Goal: Task Accomplishment & Management: Manage account settings

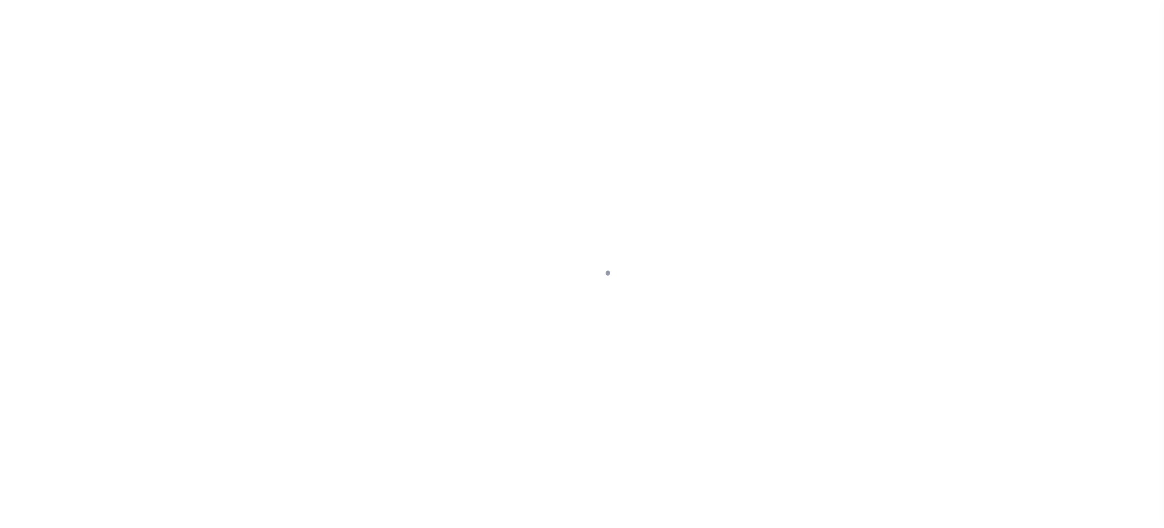
select select "NW2"
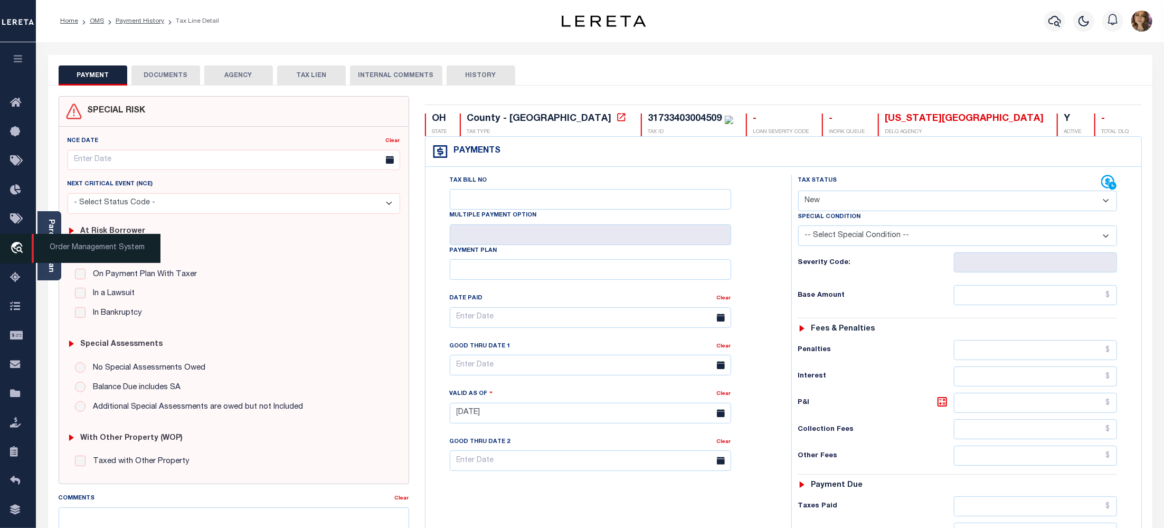
click at [97, 252] on span "Order Management System" at bounding box center [96, 248] width 129 height 29
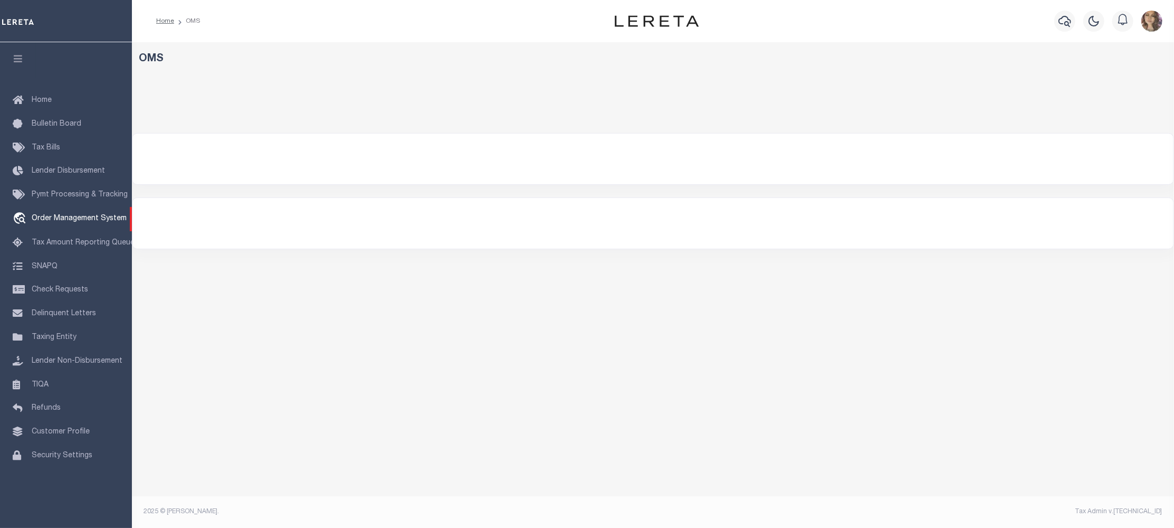
select select "200"
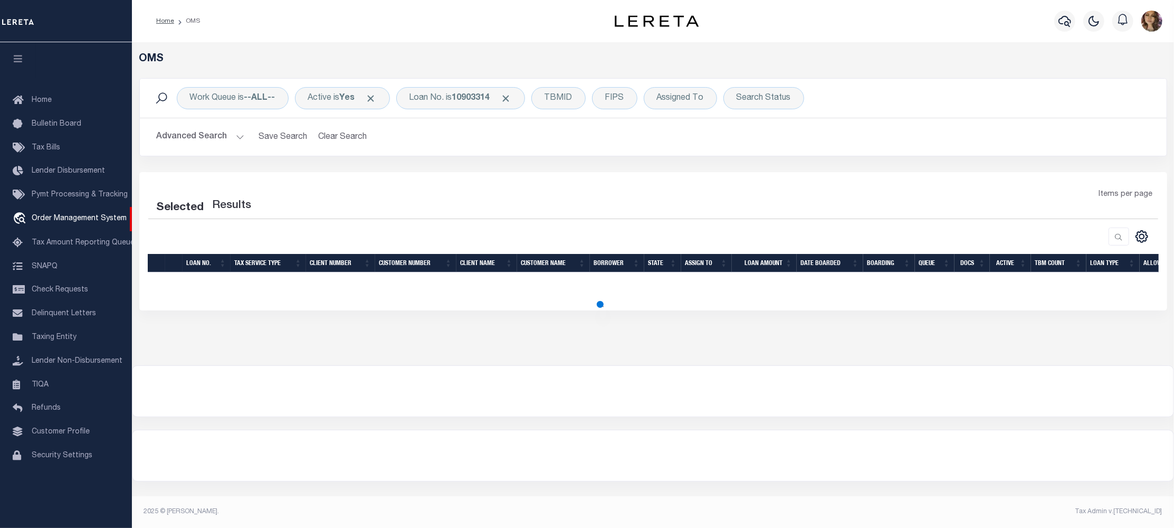
select select "200"
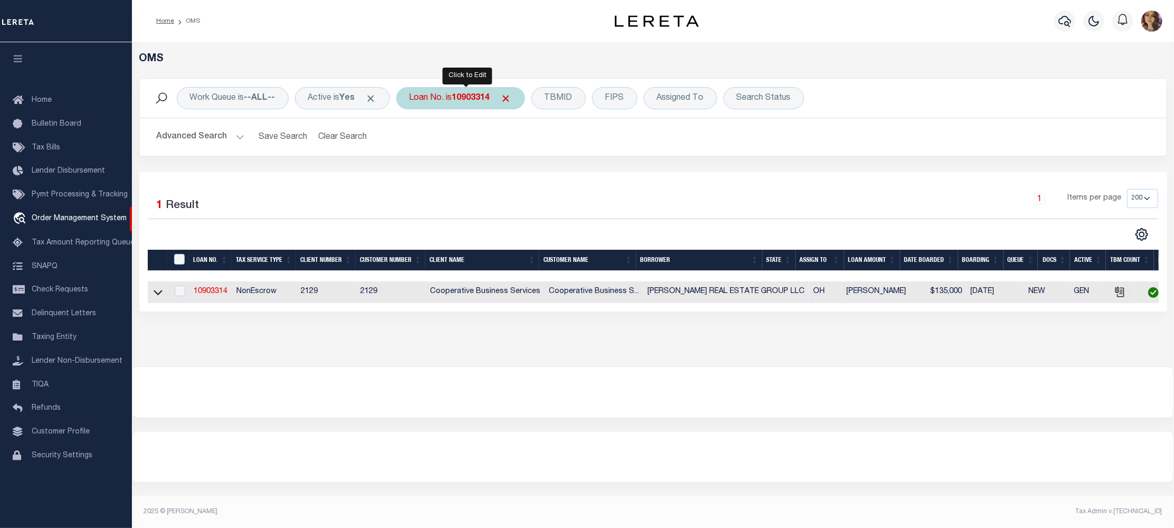
click at [468, 99] on b "10903314" at bounding box center [471, 98] width 38 height 8
click at [154, 291] on icon at bounding box center [158, 292] width 9 height 11
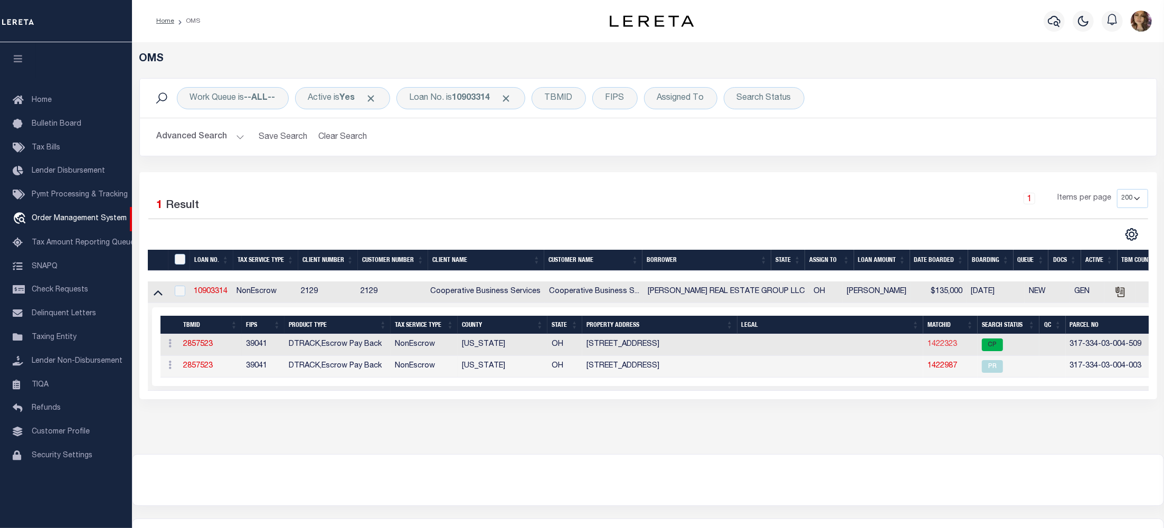
click at [927, 348] on link "1422323" at bounding box center [942, 343] width 30 height 7
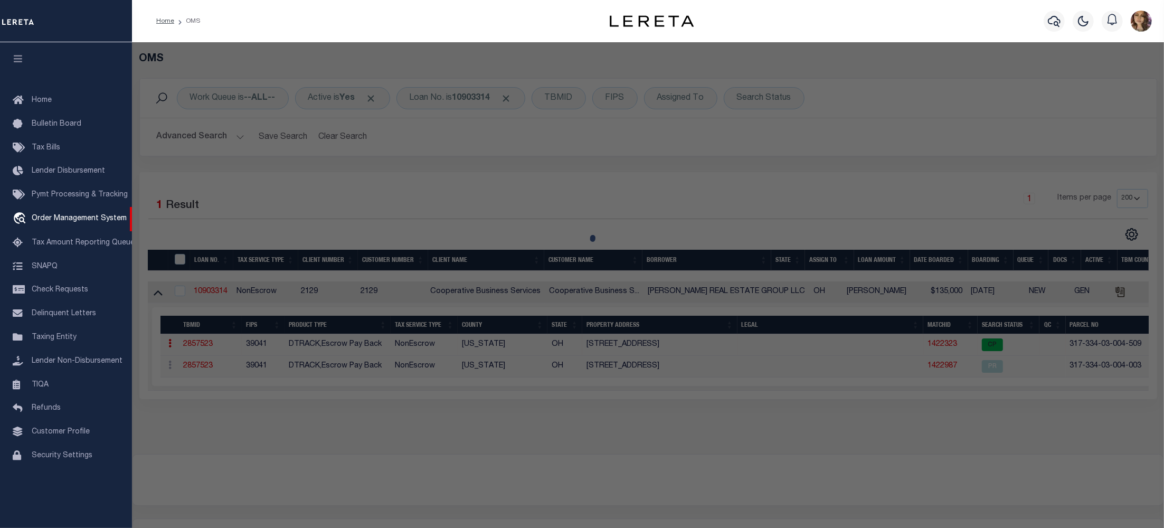
checkbox input "false"
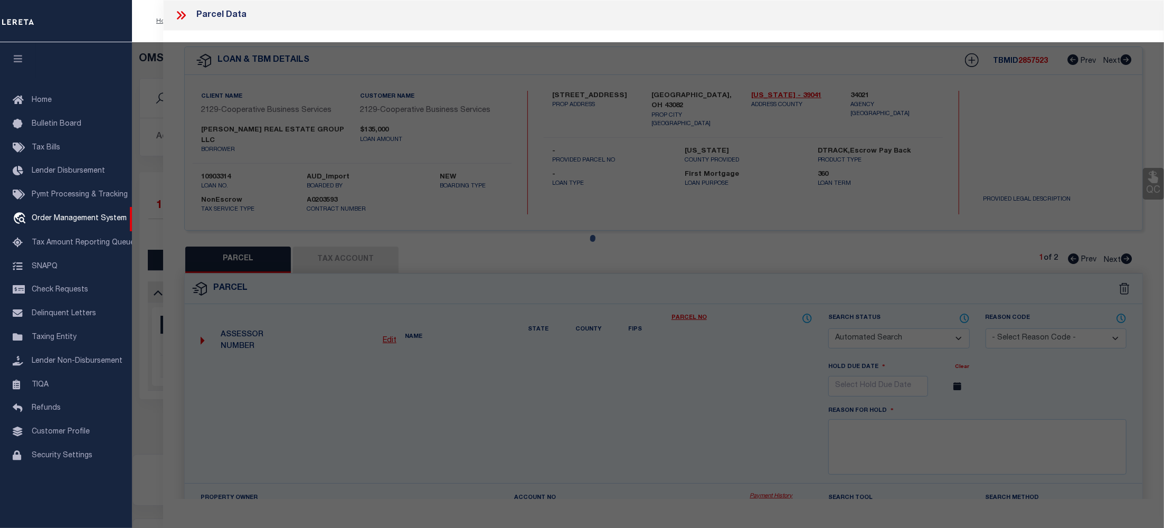
select select "CP"
type input "W & S REAL ESTATE INVESTMENTS LLC"
select select
type input "592 OFFICE PKWY"
checkbox input "false"
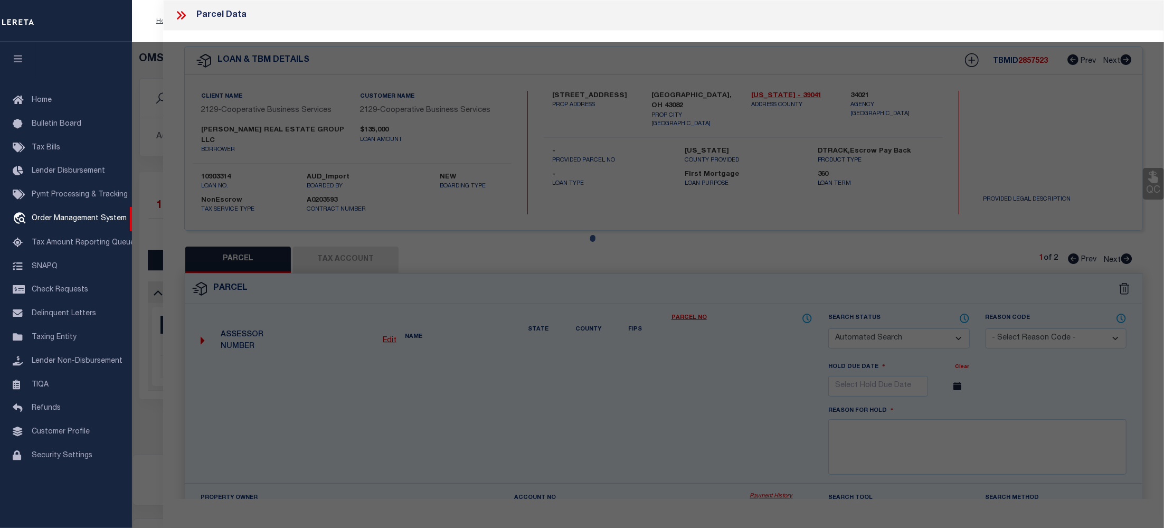
type input "WESTERVILLE OH 43082"
type textarea "UNIT 592-A COMMERCE VILLAGE NORTH CONDO 5TH AMEND"
type textarea "Tax ID Special Project"
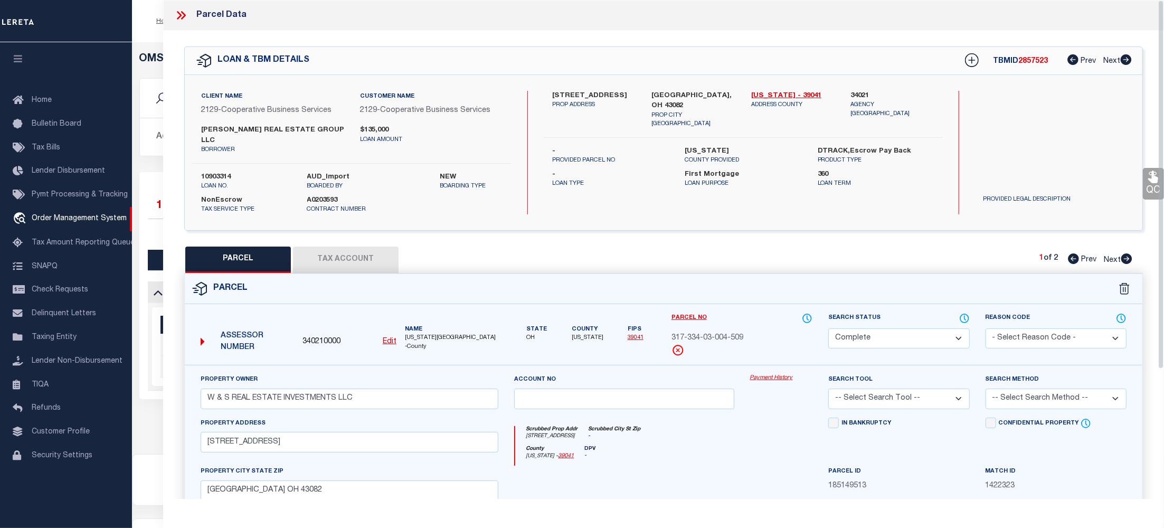
click at [770, 374] on link "Payment History" at bounding box center [781, 378] width 63 height 9
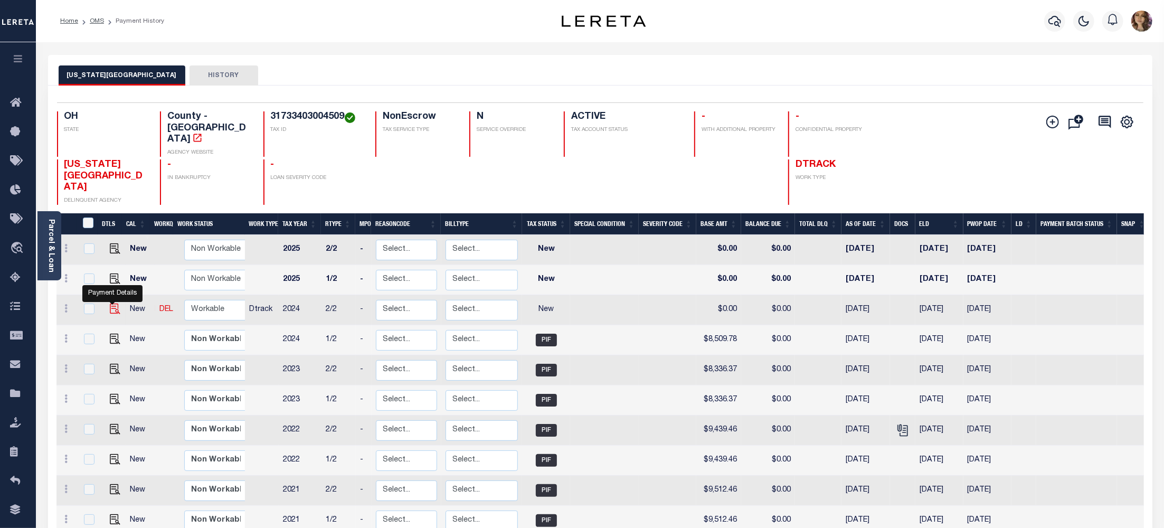
click at [116, 303] on img "" at bounding box center [115, 308] width 11 height 11
checkbox input "true"
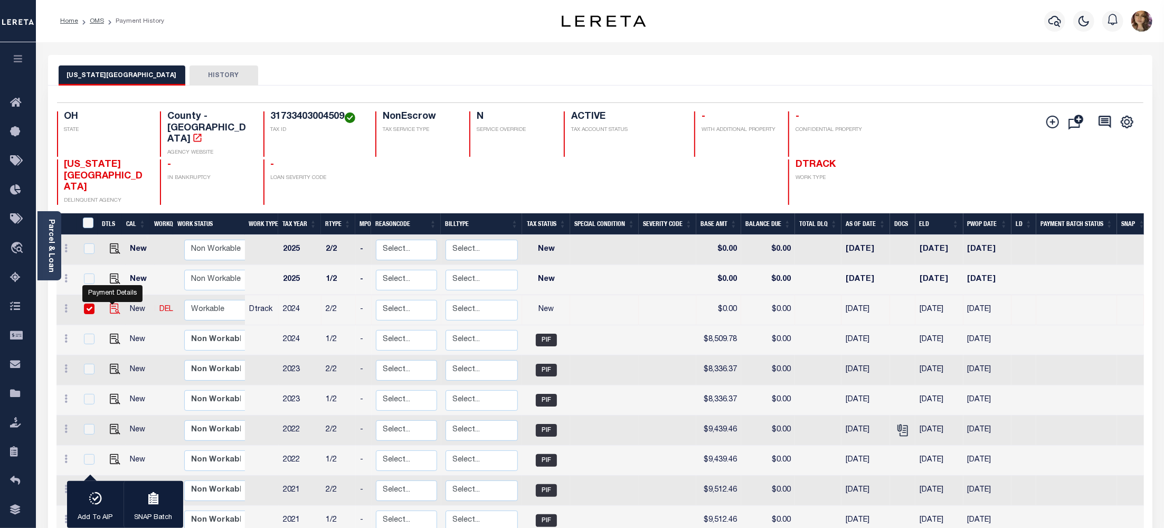
click at [113, 303] on img "" at bounding box center [115, 308] width 11 height 11
checkbox input "false"
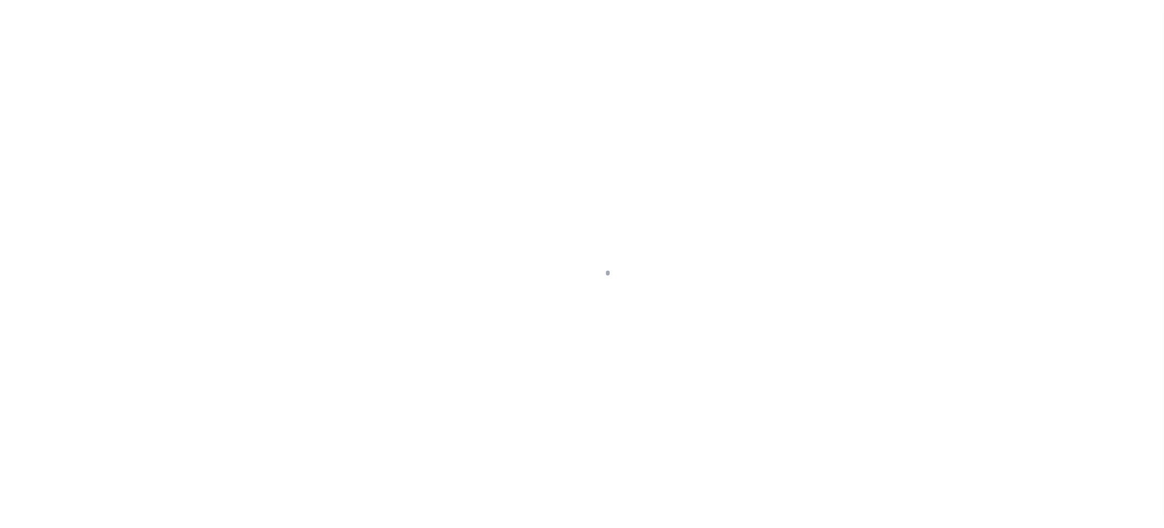
select select "NW2"
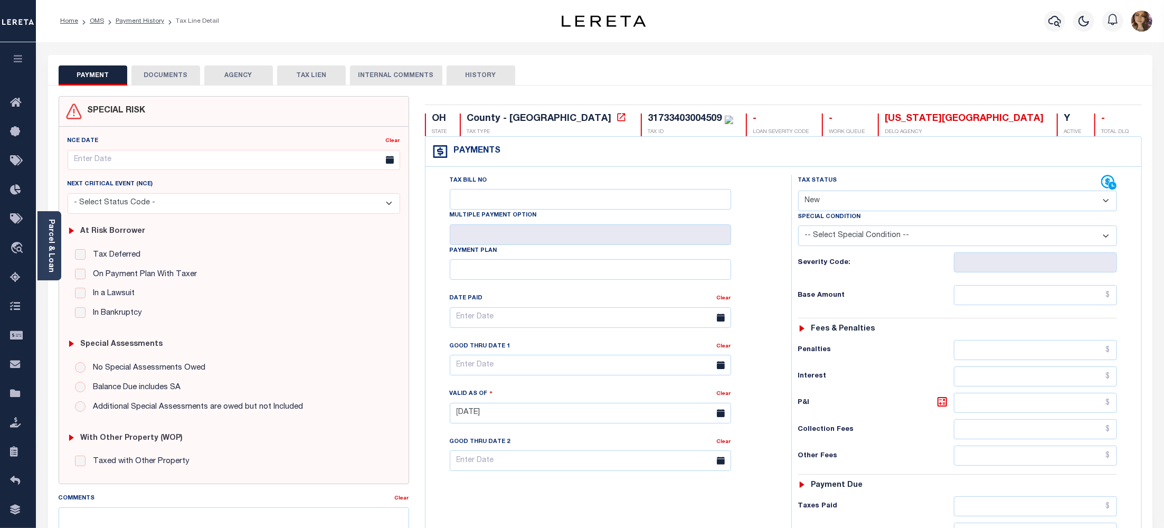
click at [648, 119] on div "31733403004509" at bounding box center [685, 119] width 74 height 10
copy div "31733403004509"
click at [617, 119] on icon at bounding box center [621, 117] width 8 height 8
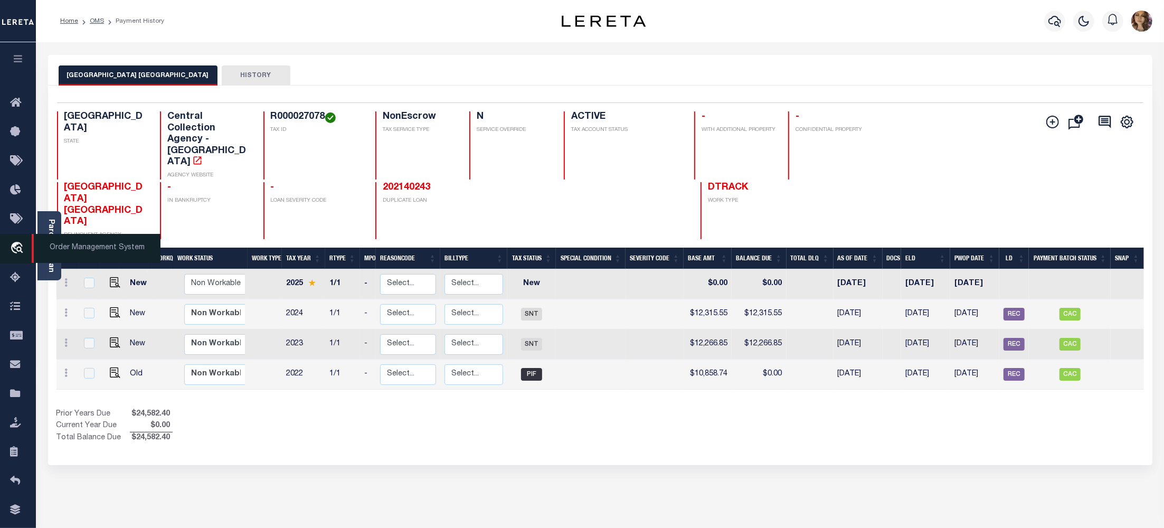
click at [111, 255] on span "Order Management System" at bounding box center [96, 248] width 129 height 29
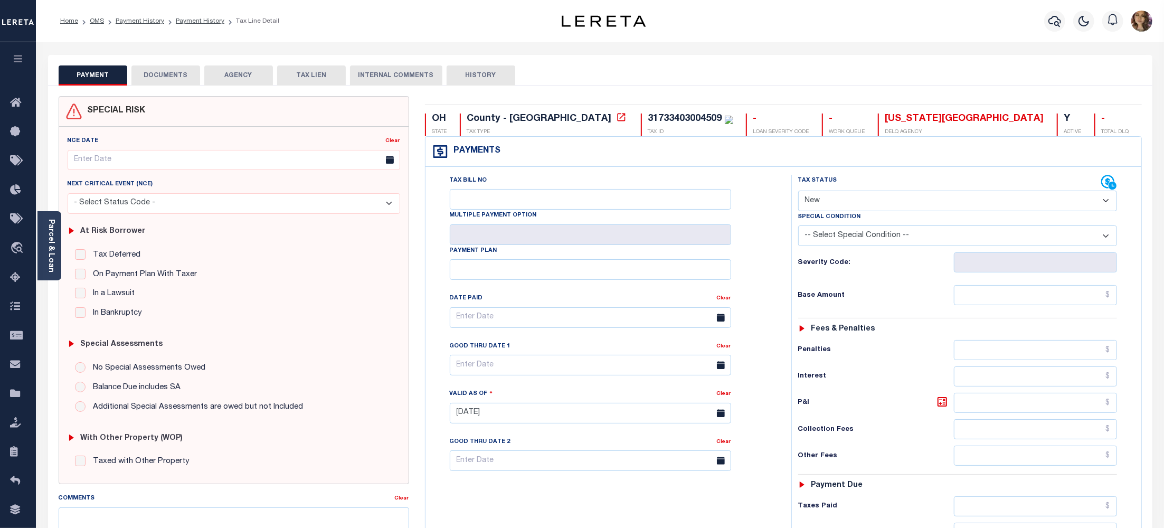
click at [917, 203] on select "- Select Status Code - Open Due/Unpaid Paid Incomplete No Tax Due Internal Refu…" at bounding box center [957, 201] width 319 height 21
select select "PYD"
click at [798, 192] on select "- Select Status Code - Open Due/Unpaid Paid Incomplete No Tax Due Internal Refu…" at bounding box center [957, 201] width 319 height 21
type input "10/01/2025"
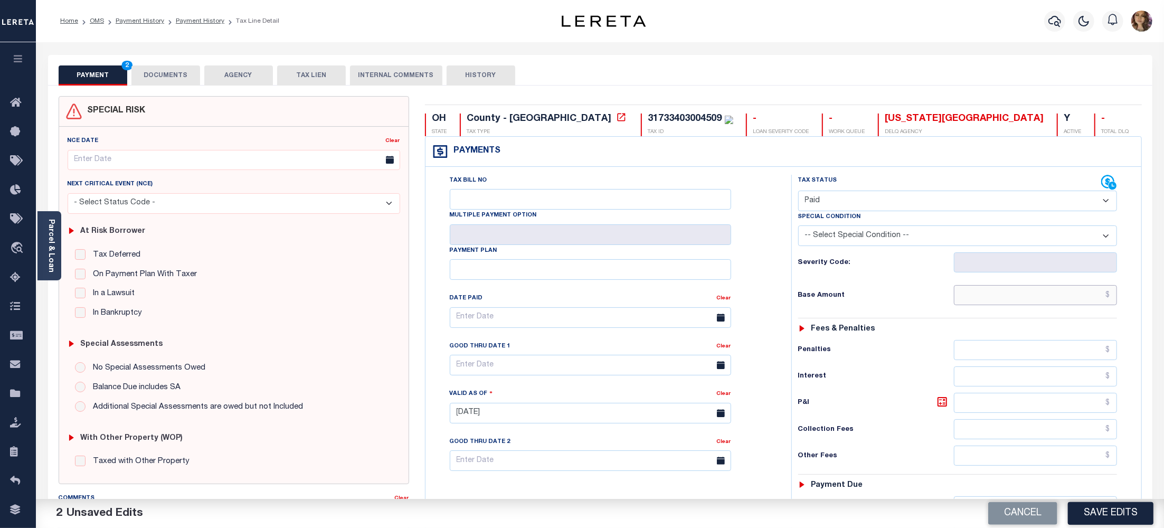
click at [1111, 296] on input "text" at bounding box center [1035, 295] width 163 height 20
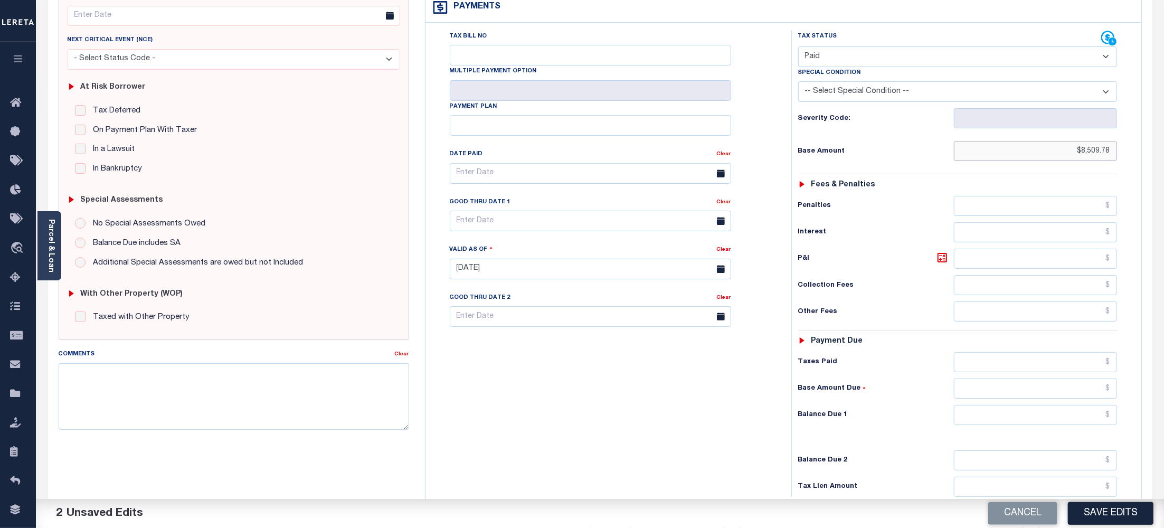
scroll to position [211, 0]
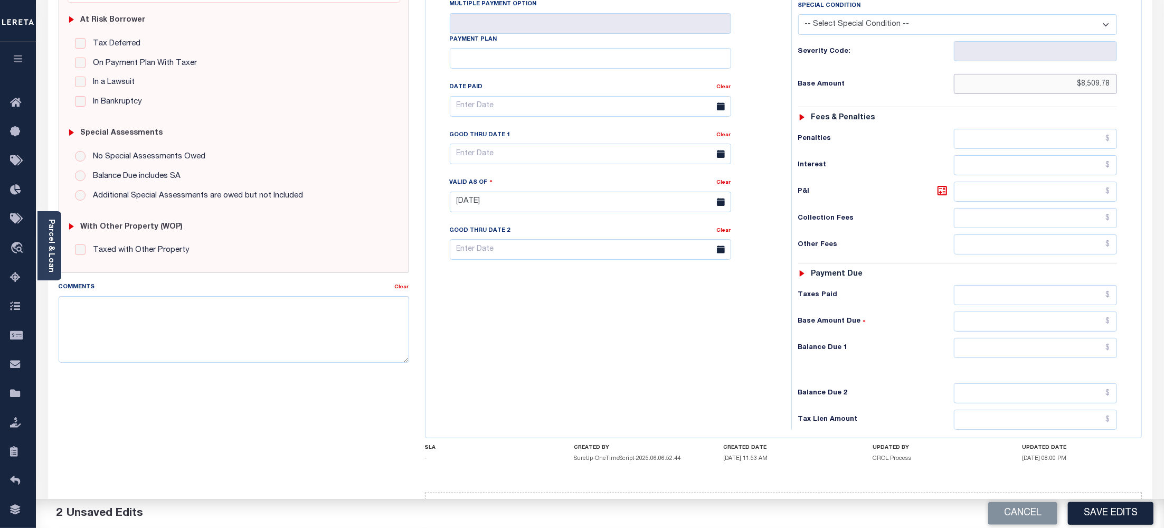
type input "$8,509.78"
click at [1104, 357] on input "text" at bounding box center [1035, 348] width 163 height 20
type input "$0.00"
click at [1100, 507] on button "Save Edits" at bounding box center [1111, 513] width 86 height 23
checkbox input "false"
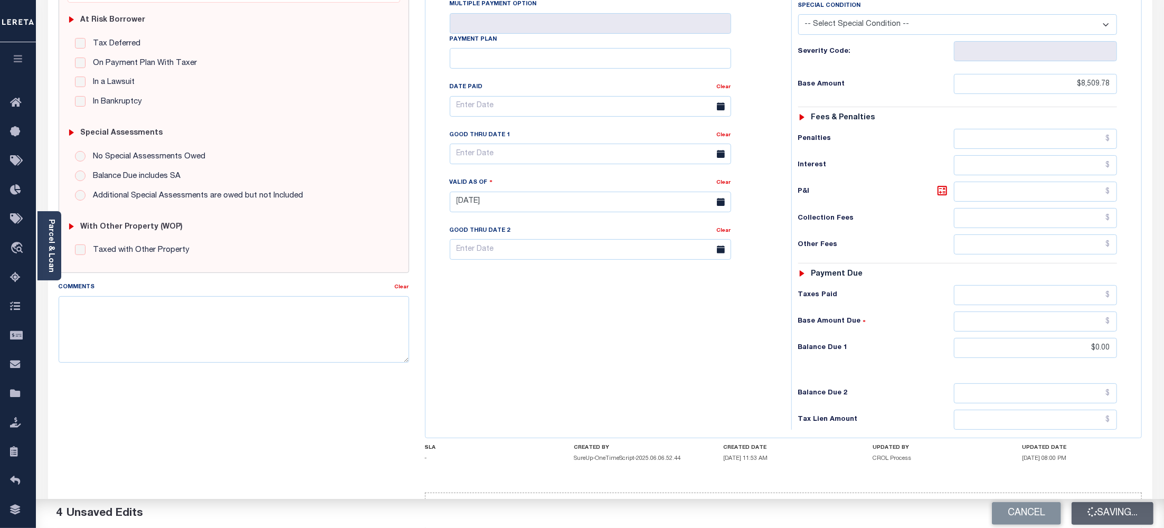
checkbox input "false"
type input "$8,509.78"
type input "$0"
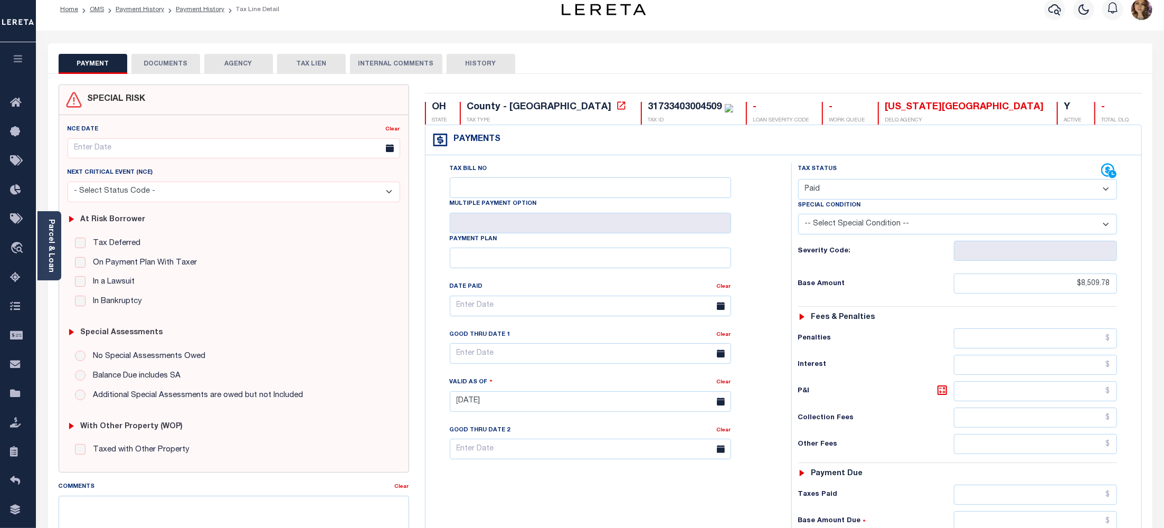
scroll to position [0, 0]
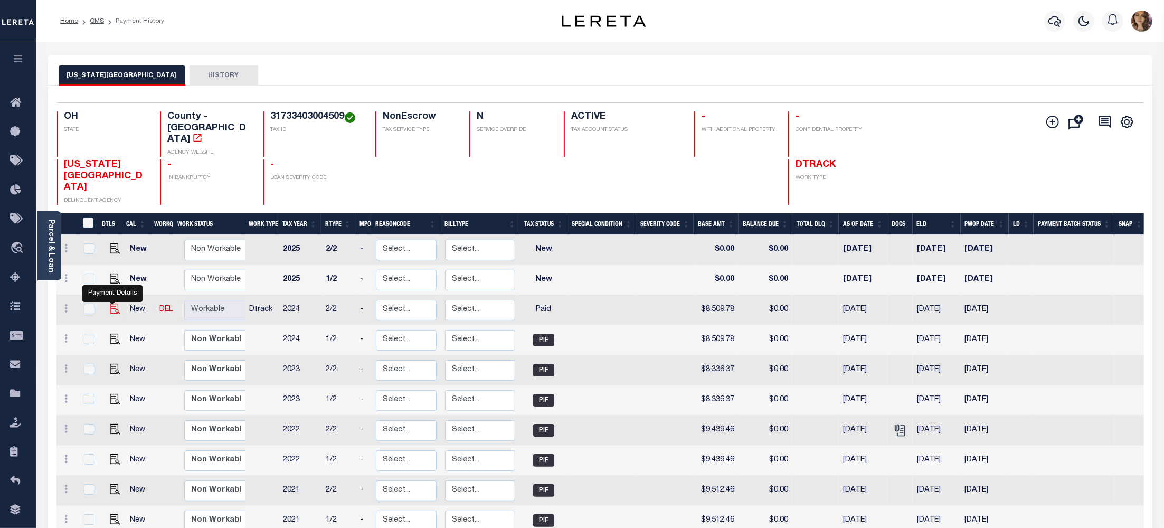
click at [114, 303] on img "" at bounding box center [115, 308] width 11 height 11
checkbox input "true"
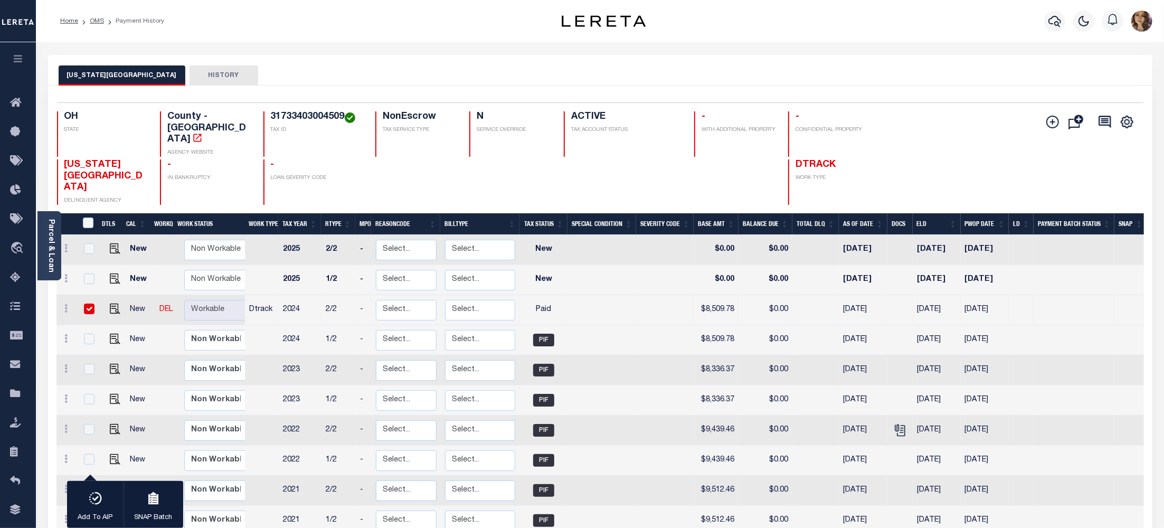
click at [934, 132] on div "OH STATE County - OH AGENCY WEBSITE 31733403004509 TAX ID NonEscrow TAX SERVICE…" at bounding box center [509, 133] width 905 height 45
drag, startPoint x: 72, startPoint y: 254, endPoint x: 87, endPoint y: 254, distance: 15.3
click at [72, 254] on span "Order Management System" at bounding box center [96, 248] width 129 height 29
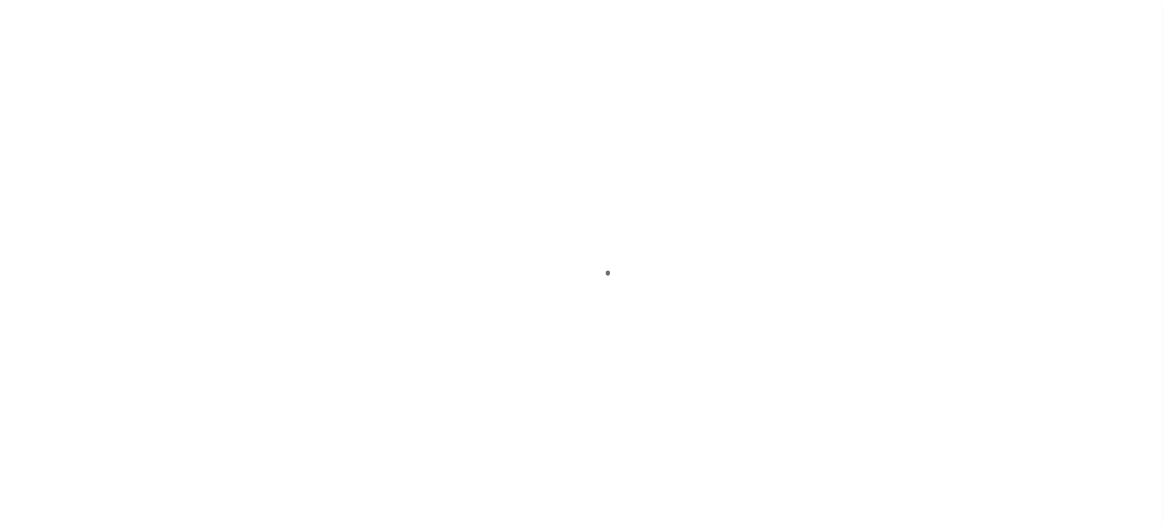
checkbox input "false"
type input "[DATE]"
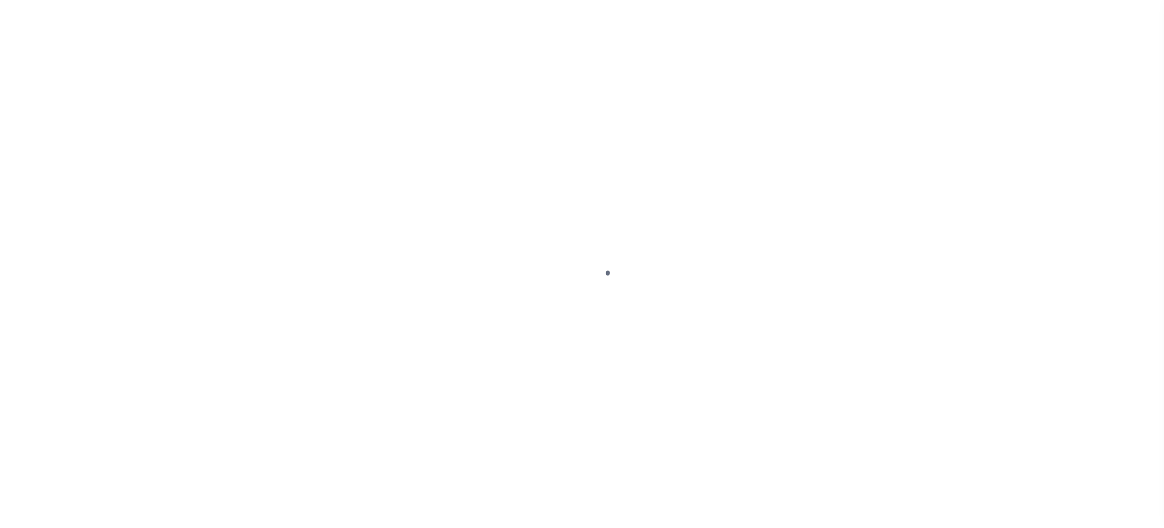
select select "PYD"
type input "$8,509.78"
type input "$0"
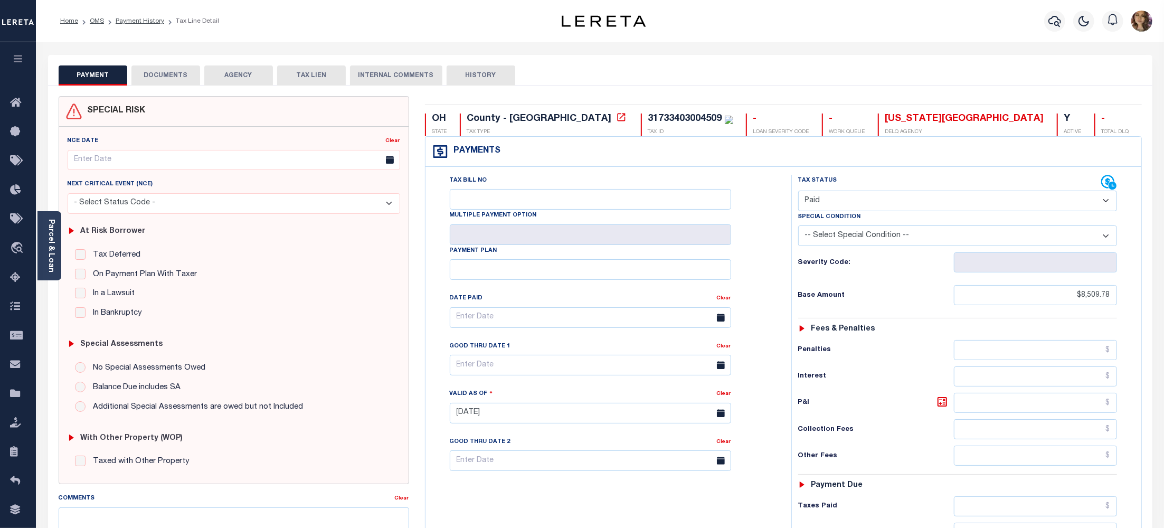
click at [231, 76] on button "AGENCY" at bounding box center [238, 75] width 69 height 20
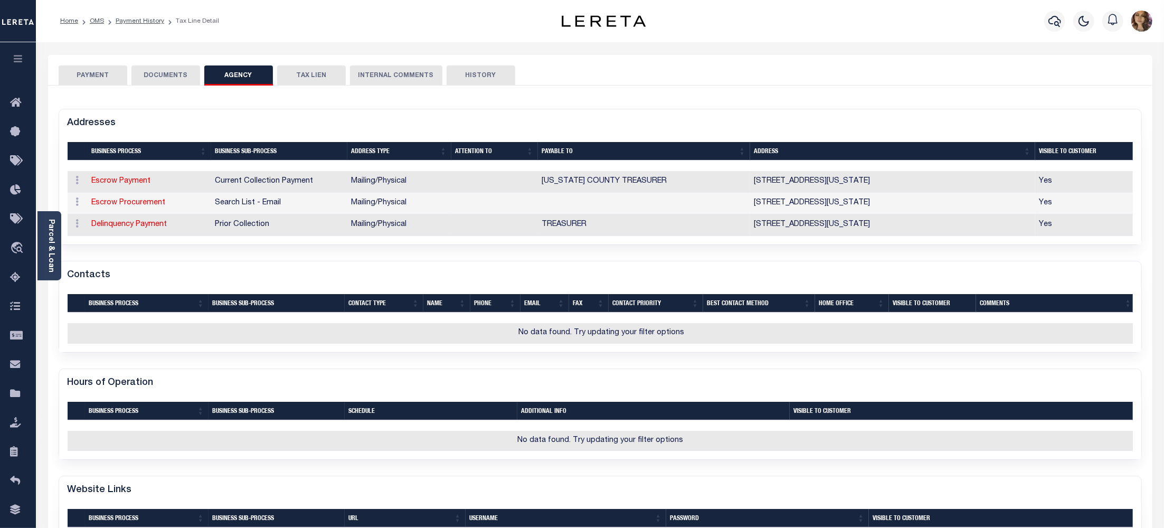
click at [157, 77] on button "DOCUMENTS" at bounding box center [165, 75] width 69 height 20
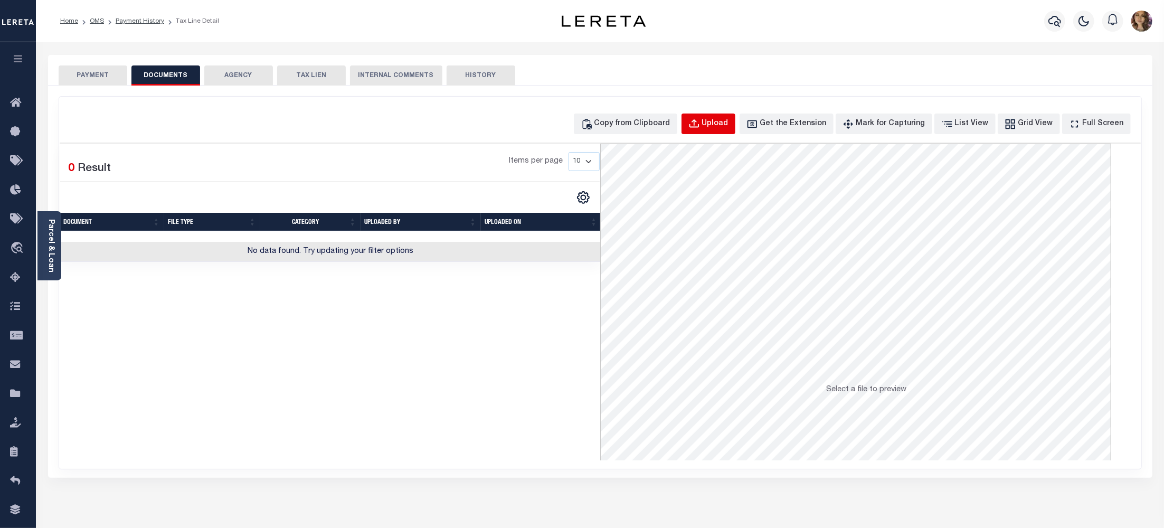
click at [728, 127] on div "Upload" at bounding box center [715, 124] width 26 height 12
select select "POP"
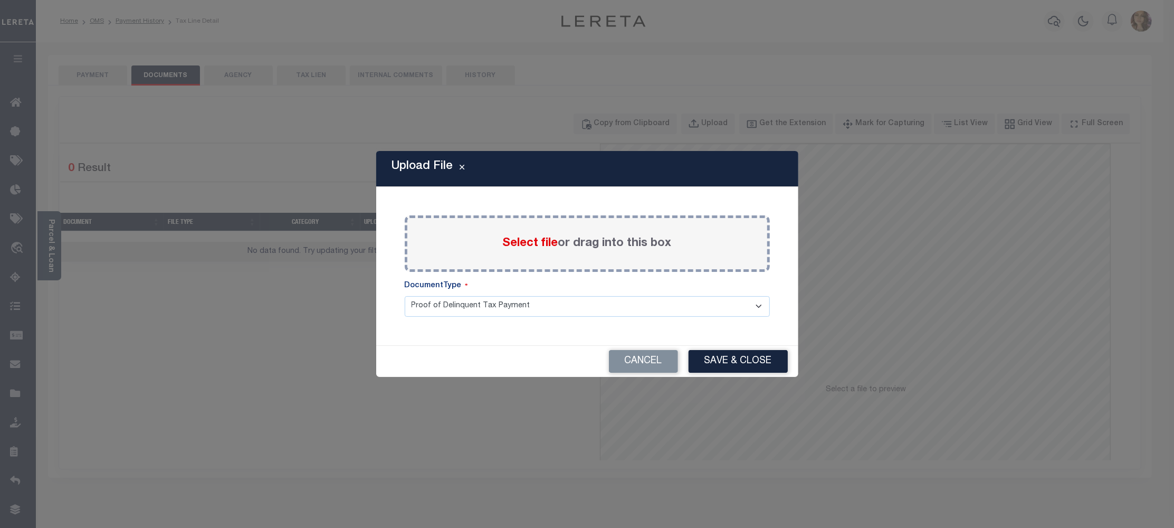
click at [533, 245] on span "Select file" at bounding box center [530, 244] width 55 height 12
click at [0, 0] on input "Select file or drag into this box" at bounding box center [0, 0] width 0 height 0
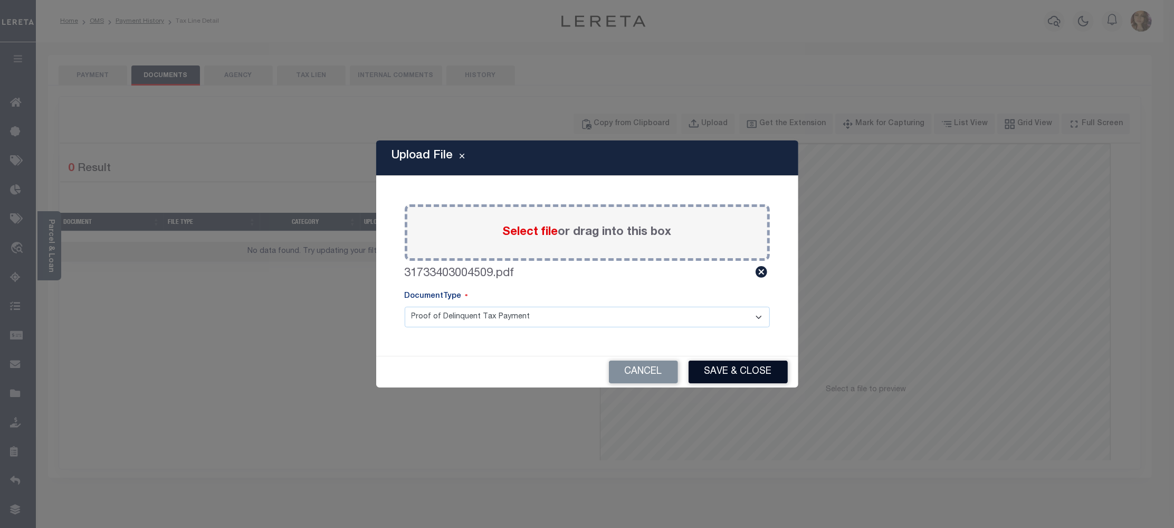
click at [744, 376] on button "Save & Close" at bounding box center [738, 371] width 99 height 23
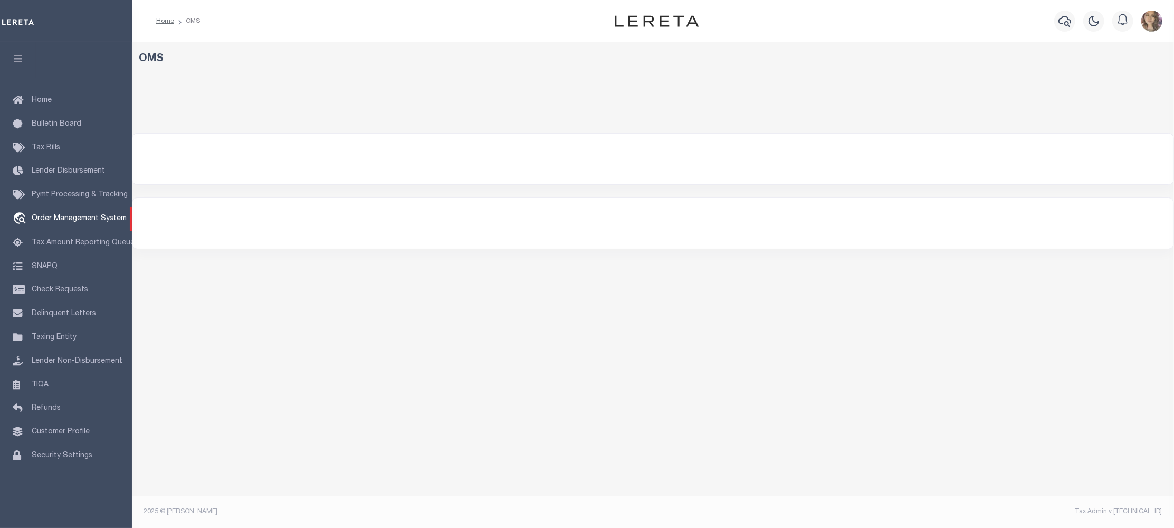
select select "200"
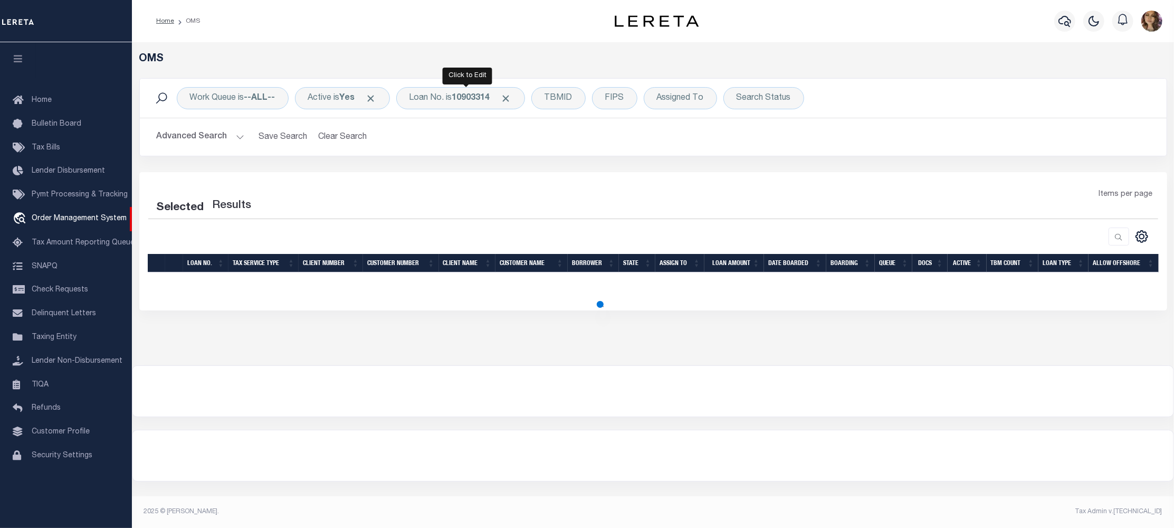
select select "200"
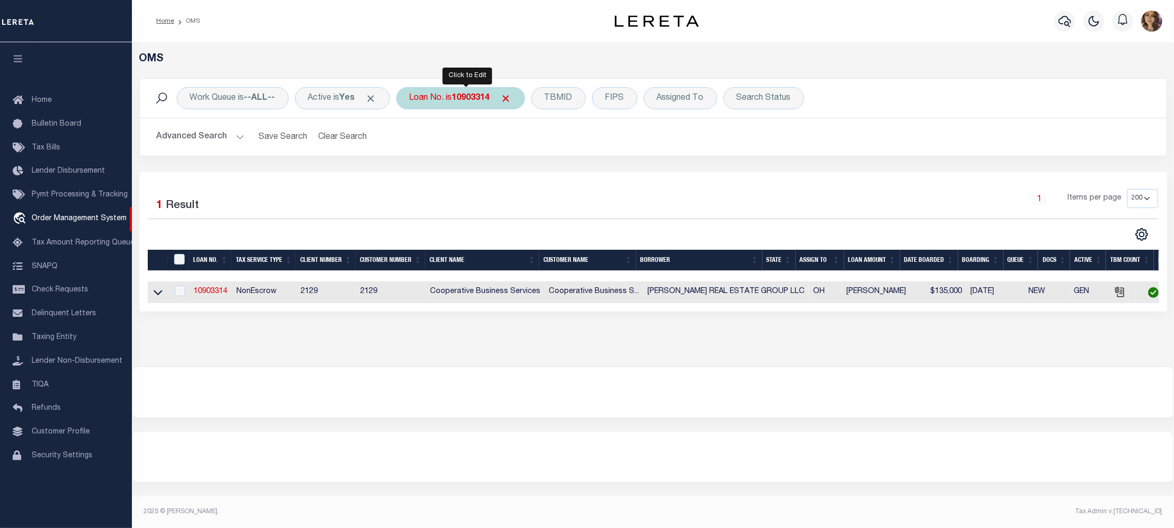
click at [458, 93] on div "Loan No. is 10903314" at bounding box center [460, 98] width 129 height 22
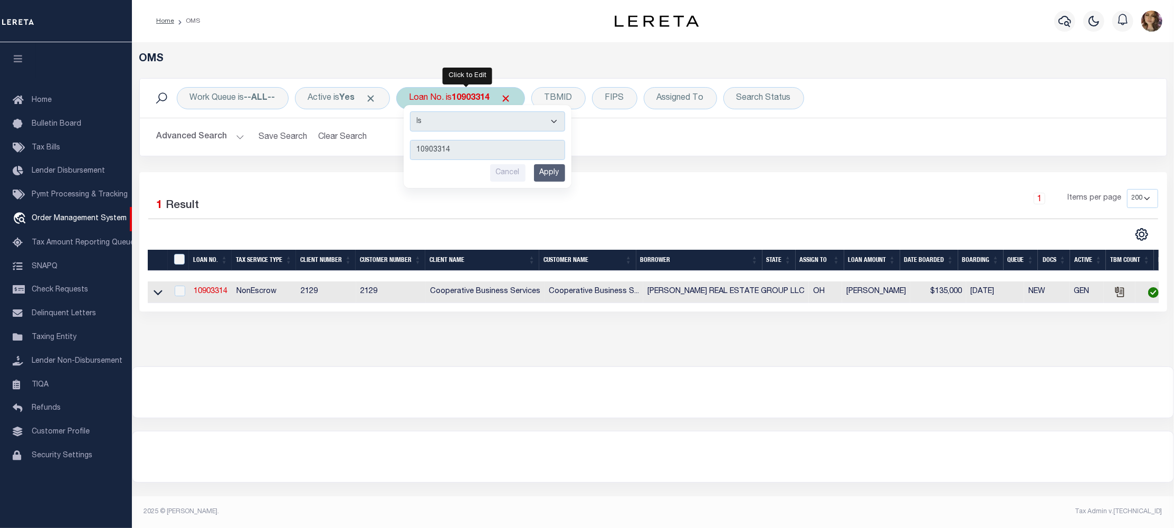
type input "21332ND"
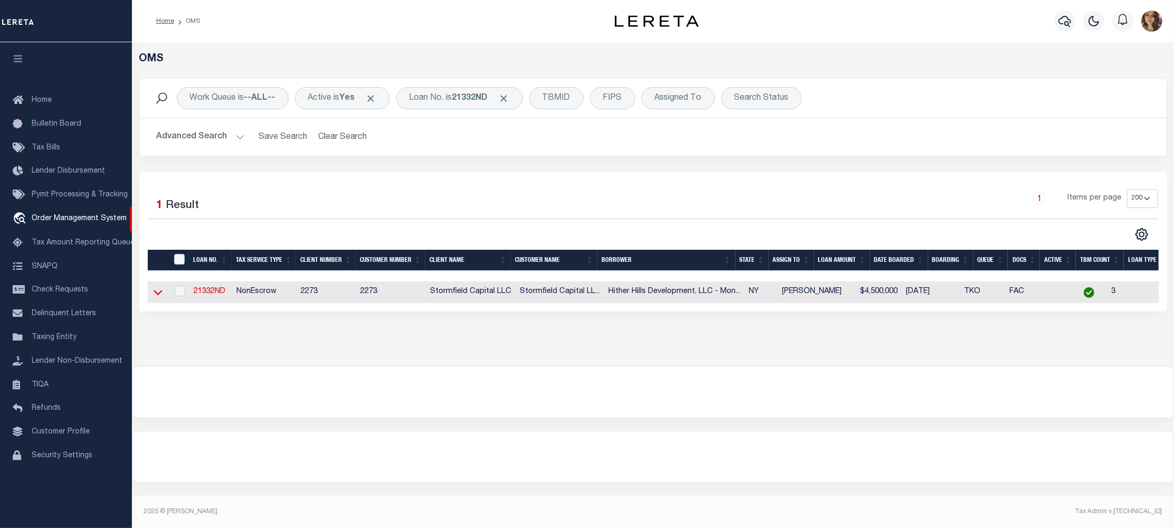
click at [154, 290] on icon at bounding box center [158, 292] width 9 height 11
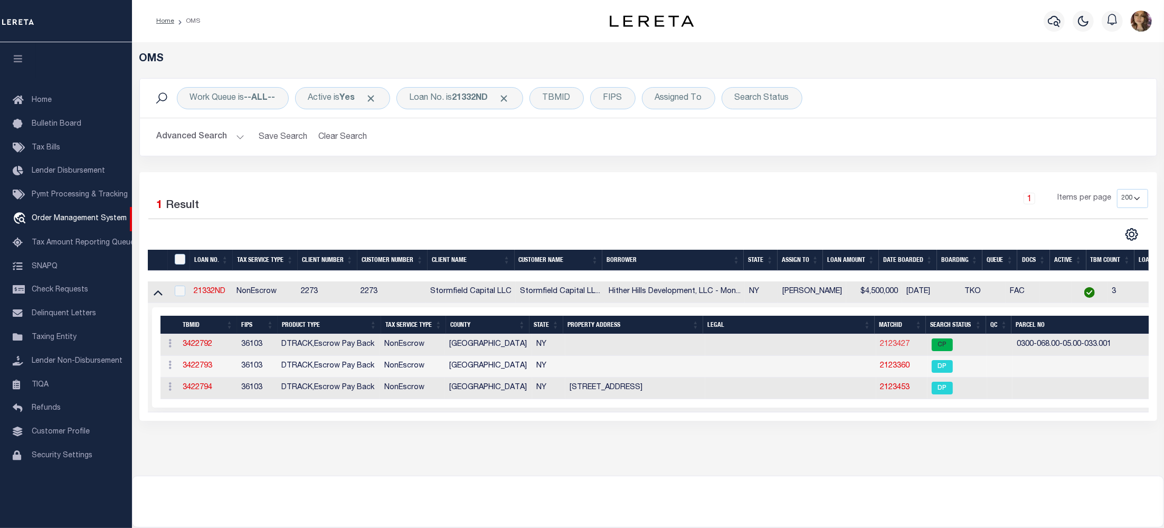
click at [882, 347] on link "2123427" at bounding box center [895, 343] width 30 height 7
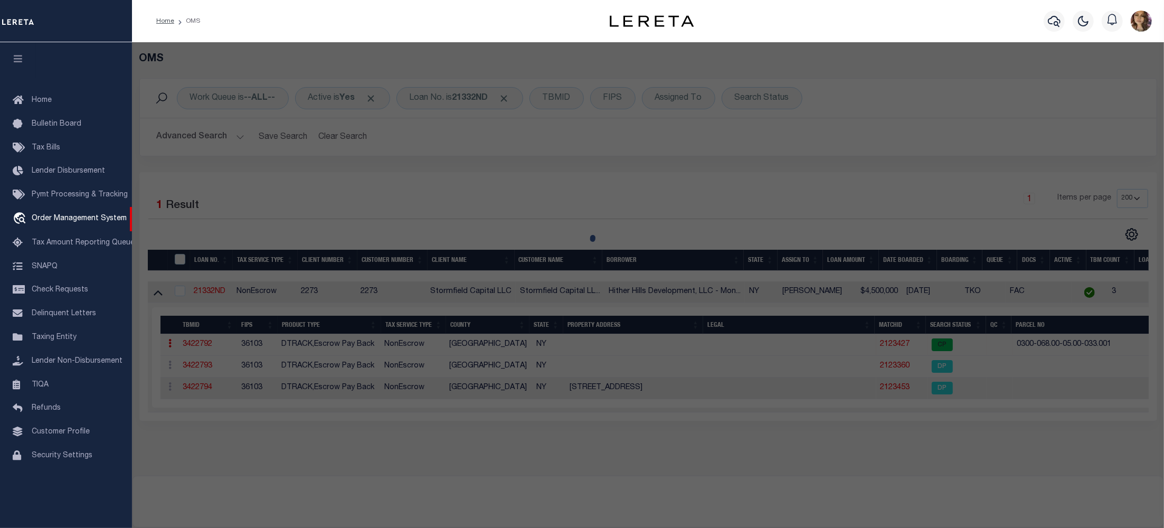
checkbox input "false"
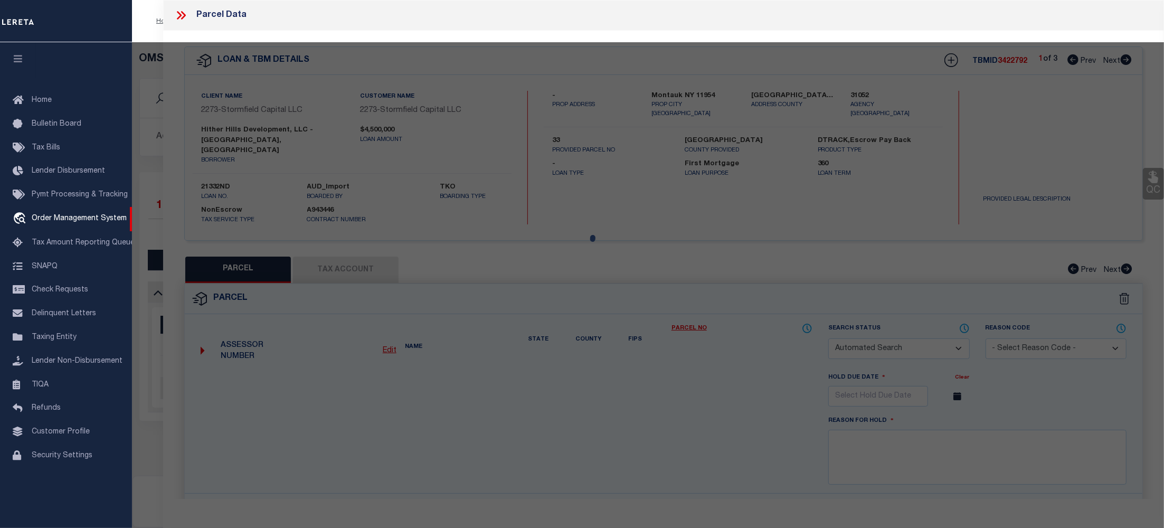
select select "CP"
type input "HITHER HILLS DEVELOPMENT LLC"
select select
checkbox input "false"
type input "Montauk NY 11954"
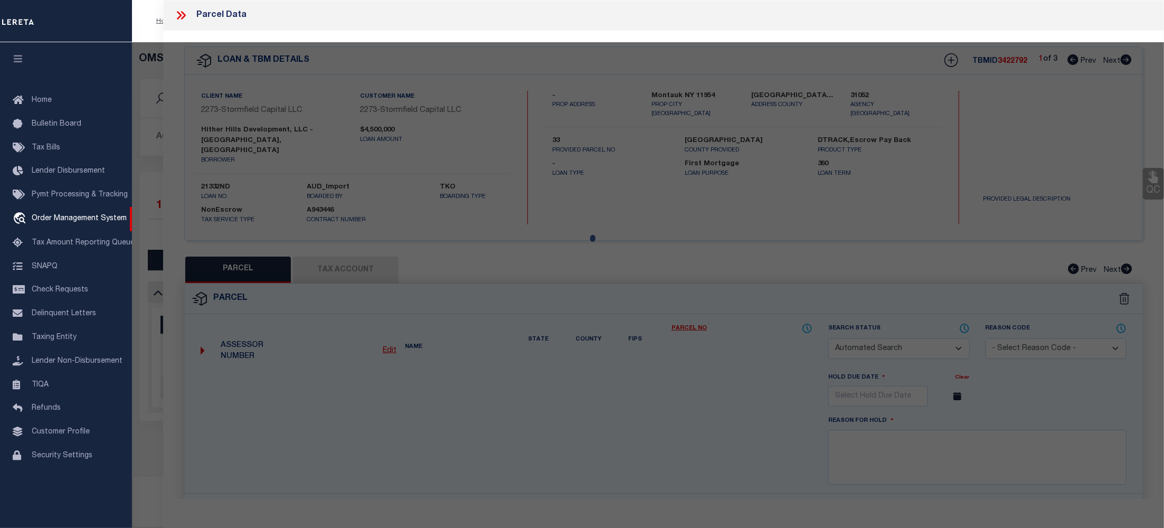
type textarea "AC 0.445000"
type textarea "Information Only - Installment Tax Years Based on Agency Review"
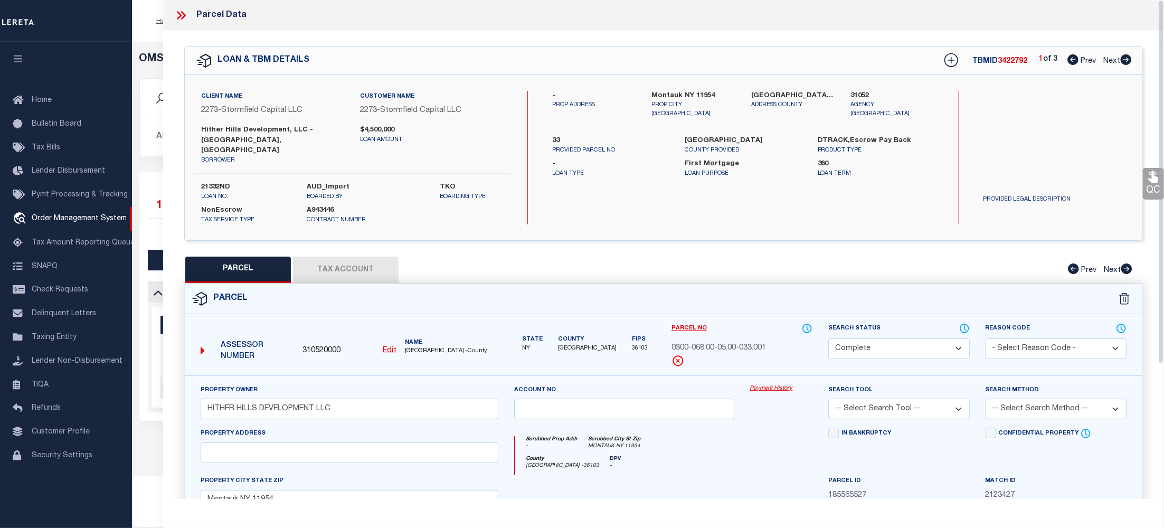
click at [784, 384] on link "Payment History" at bounding box center [781, 388] width 63 height 9
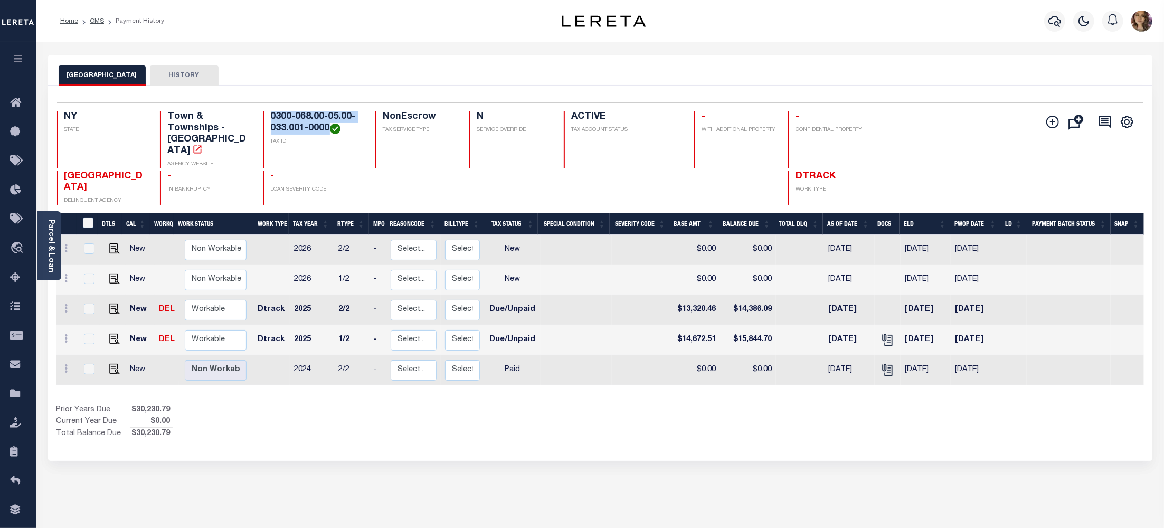
drag, startPoint x: 330, startPoint y: 129, endPoint x: 262, endPoint y: 114, distance: 69.8
click at [262, 114] on div "NY STATE Town & Townships - NY AGENCY WEBSITE 0300-068.00-05.00-033.001-0000 TA…" at bounding box center [509, 139] width 905 height 57
copy h4 "0300-068.00-05.00-033.001-0000"
click at [109, 273] on img "" at bounding box center [114, 278] width 11 height 11
checkbox input "true"
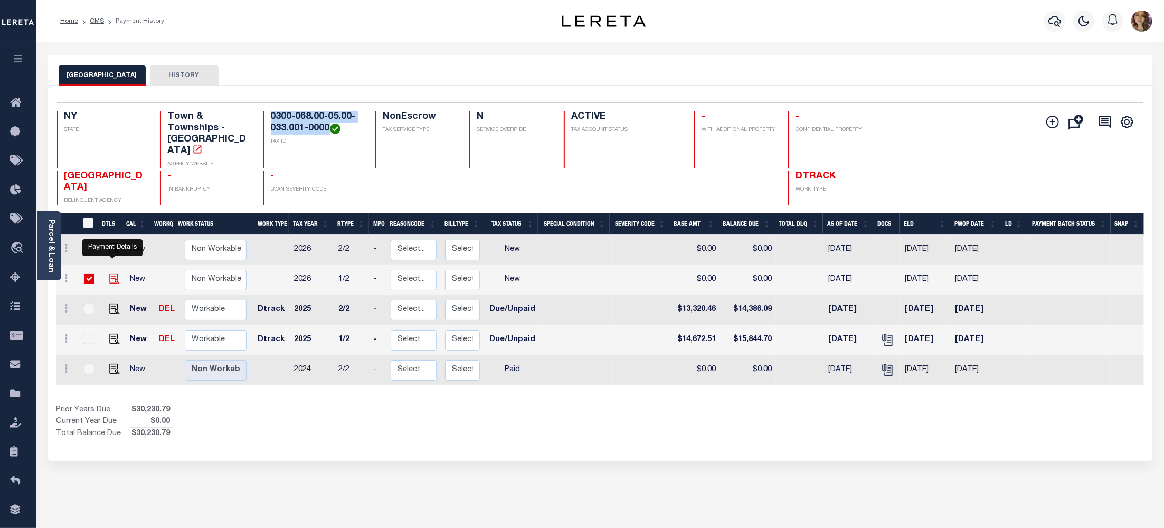
checkbox input "true"
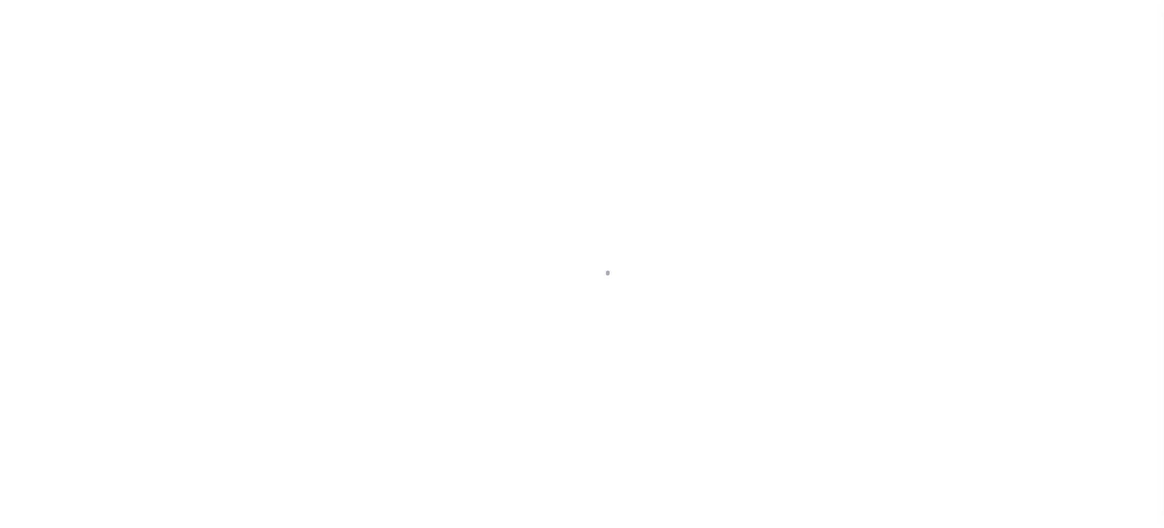
select select "NW2"
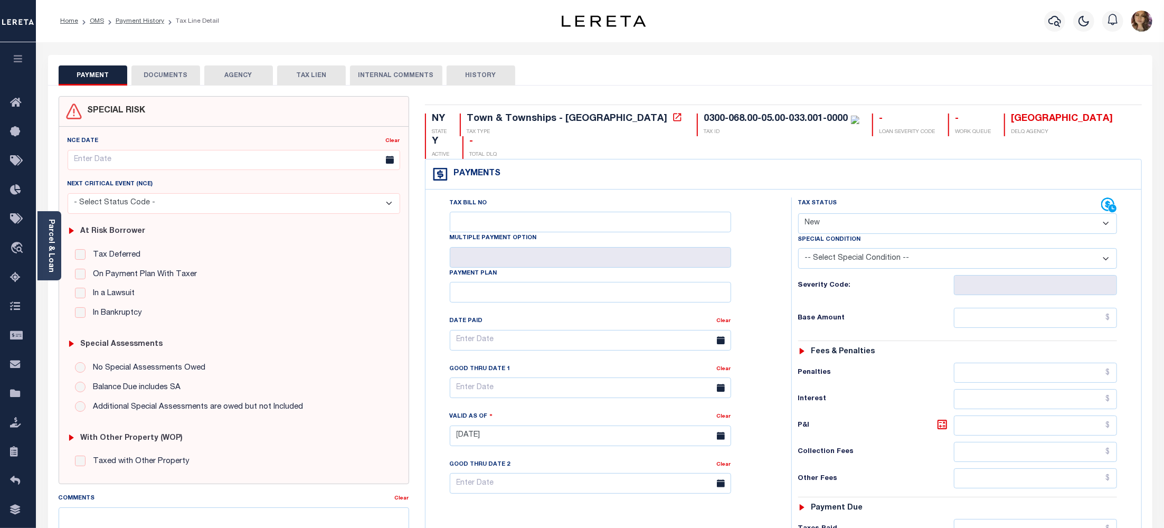
click at [243, 72] on button "AGENCY" at bounding box center [238, 75] width 69 height 20
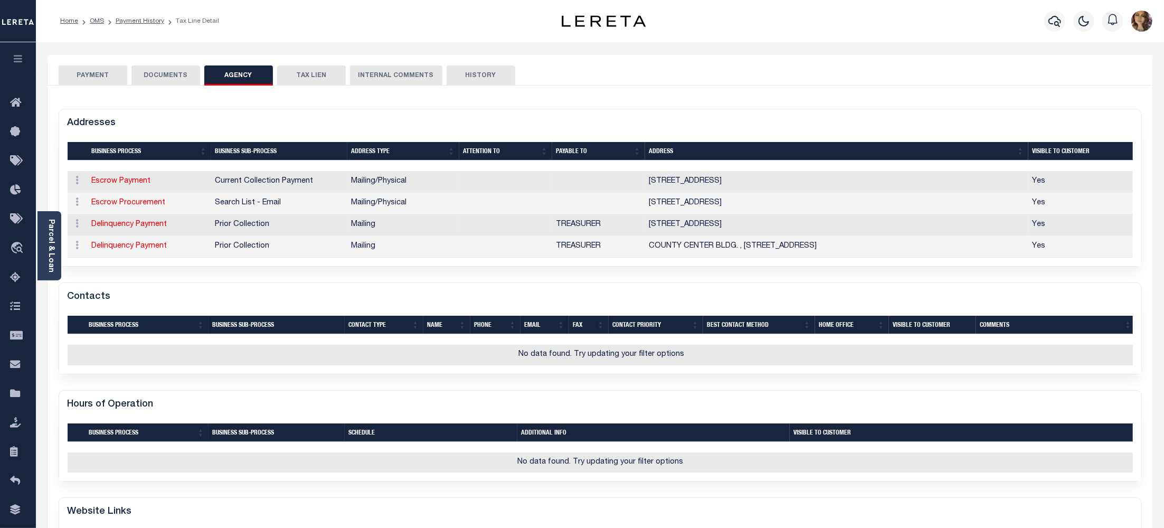
click at [95, 75] on button "PAYMENT" at bounding box center [93, 75] width 69 height 20
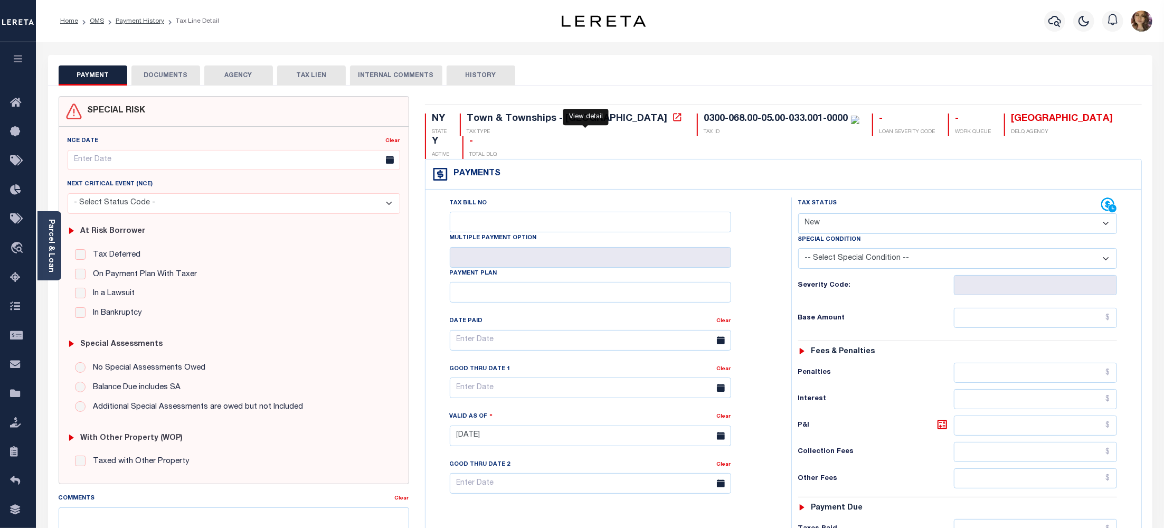
click at [673, 120] on icon at bounding box center [677, 117] width 8 height 8
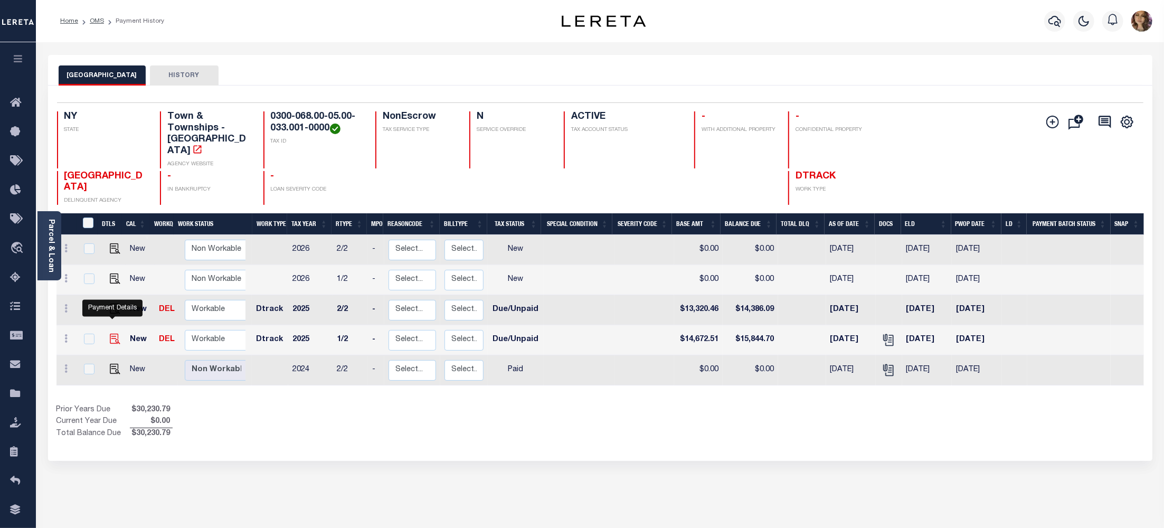
click at [114, 334] on img "" at bounding box center [115, 339] width 11 height 11
checkbox input "true"
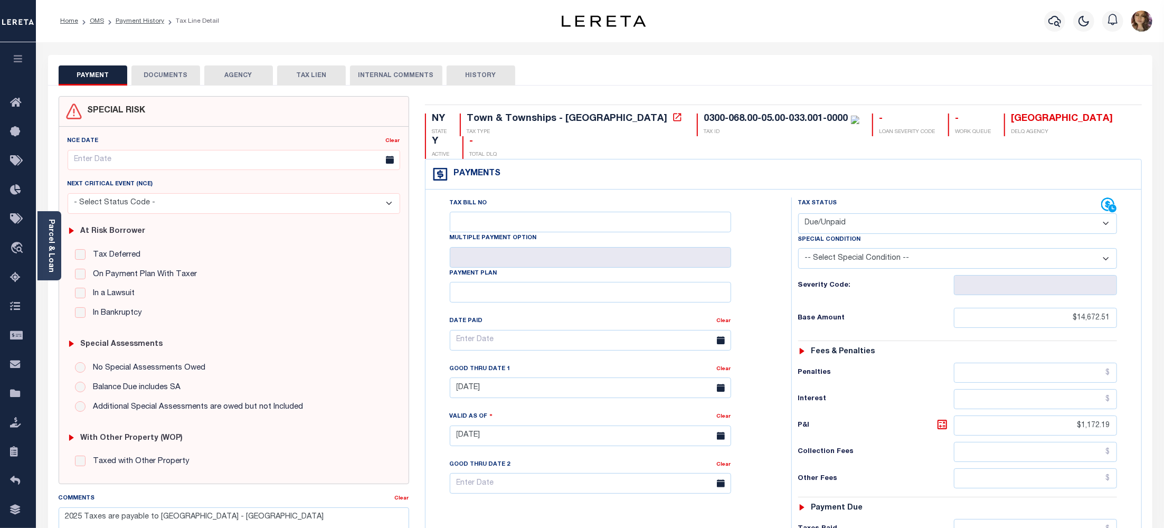
click at [977, 213] on select "- Select Status Code - Open Due/Unpaid Paid Incomplete No Tax Due Internal Refu…" at bounding box center [957, 223] width 319 height 21
select select "PYD"
click at [798, 213] on select "- Select Status Code - Open Due/Unpaid Paid Incomplete No Tax Due Internal Refu…" at bounding box center [957, 223] width 319 height 21
type input "[DATE]"
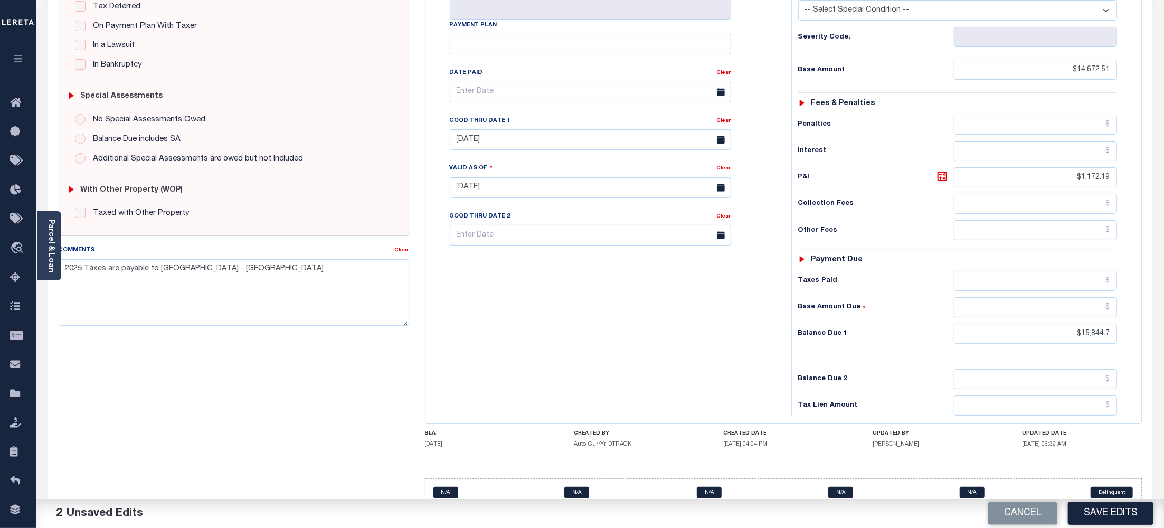
scroll to position [255, 0]
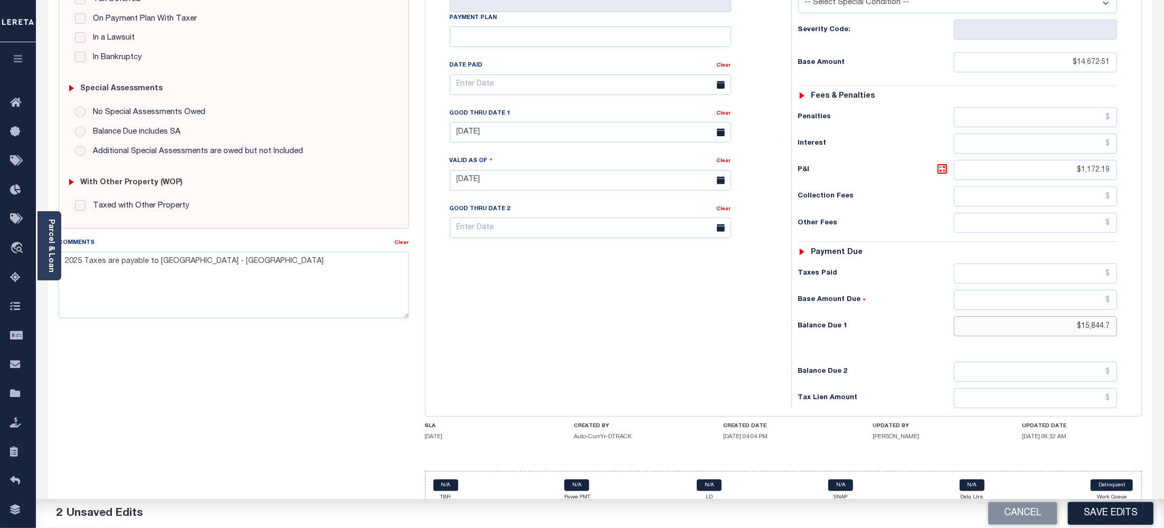
drag, startPoint x: 1110, startPoint y: 306, endPoint x: 1064, endPoint y: 307, distance: 46.5
click at [1064, 316] on input "$15,844.7" at bounding box center [1035, 326] width 163 height 20
type input "$0.00"
click at [1109, 509] on button "Save Edits" at bounding box center [1111, 513] width 86 height 23
checkbox input "false"
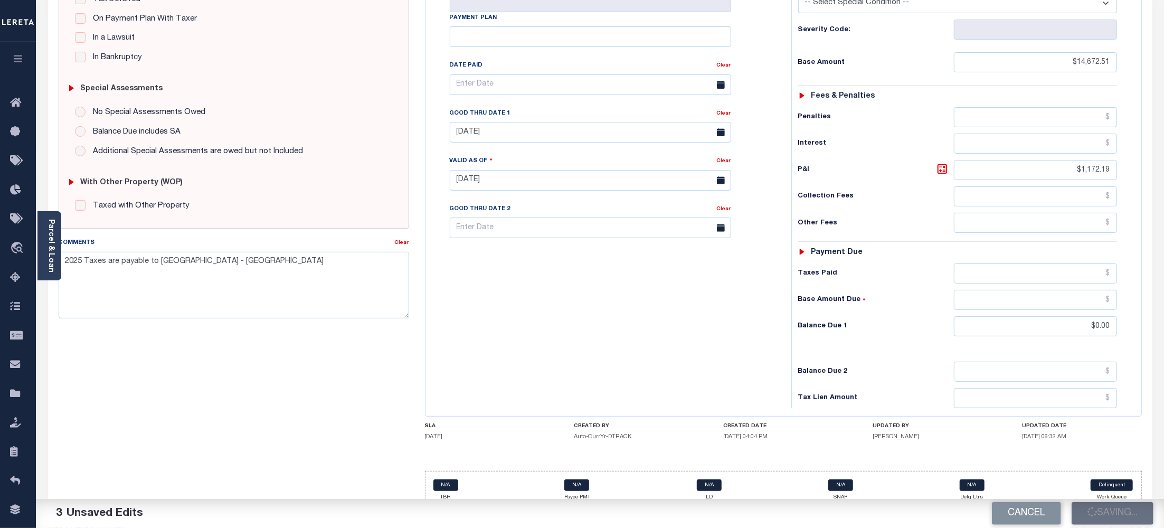
checkbox input "false"
type input "$14,672.51"
type input "$1,172.19"
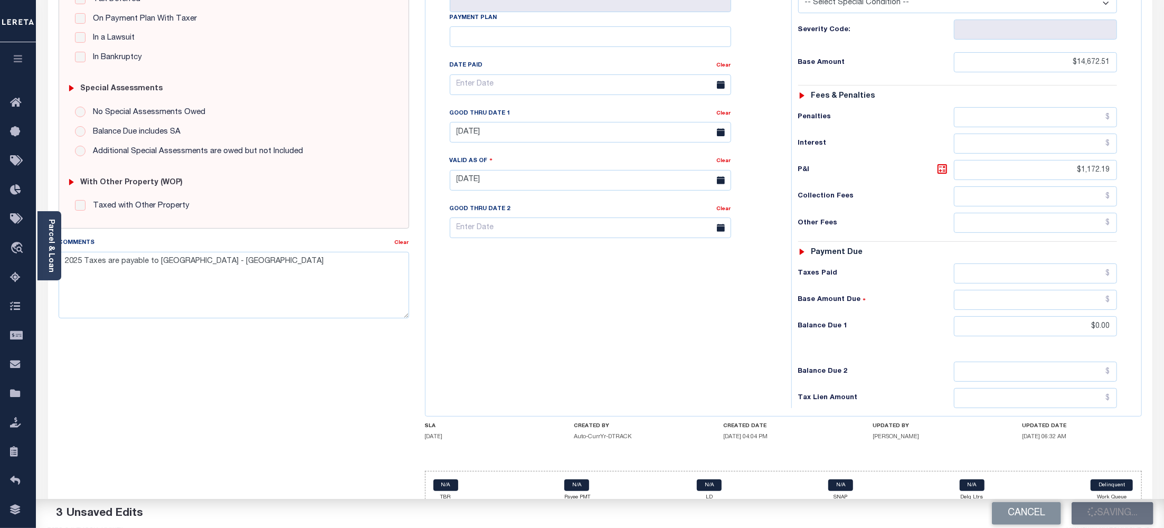
type input "$0"
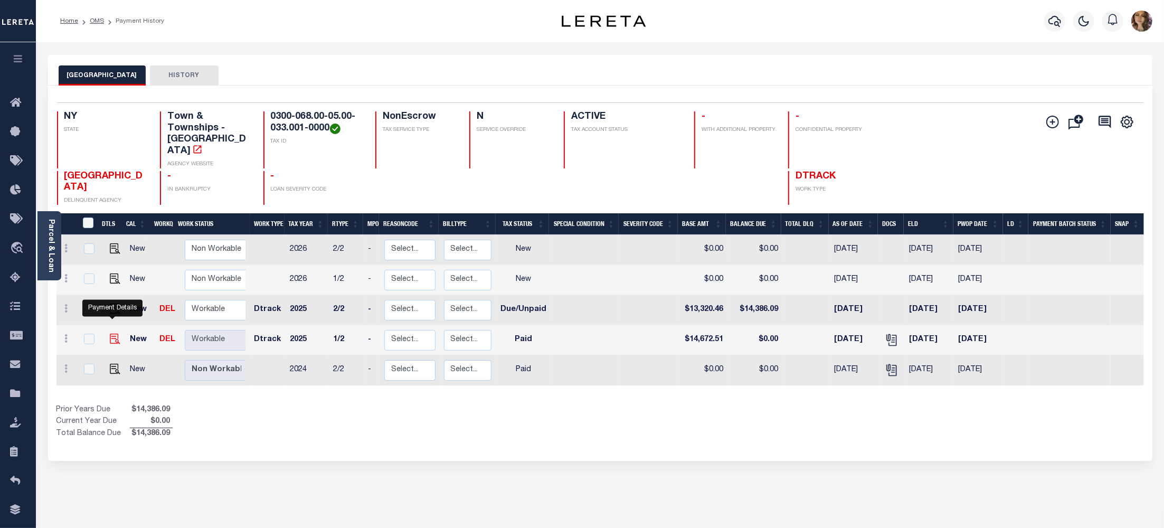
click at [110, 334] on img "" at bounding box center [115, 339] width 11 height 11
checkbox input "true"
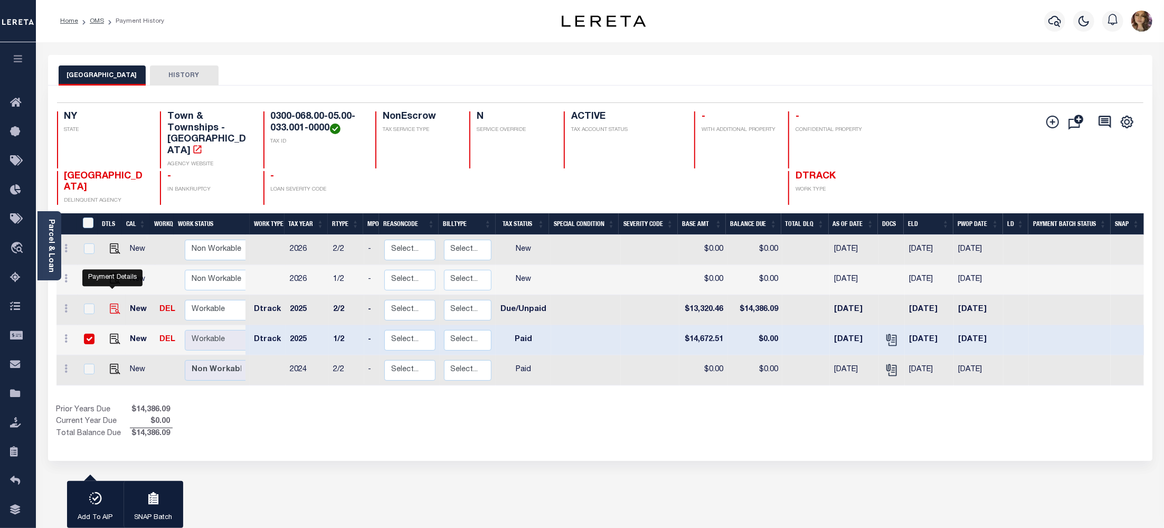
click at [114, 303] on img "" at bounding box center [115, 308] width 11 height 11
checkbox input "true"
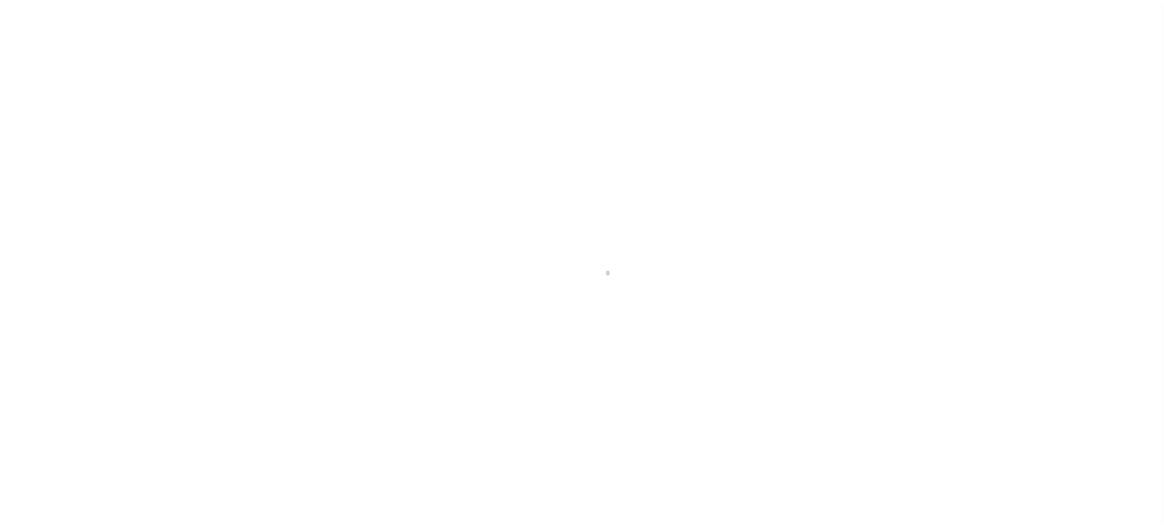
select select "PYD"
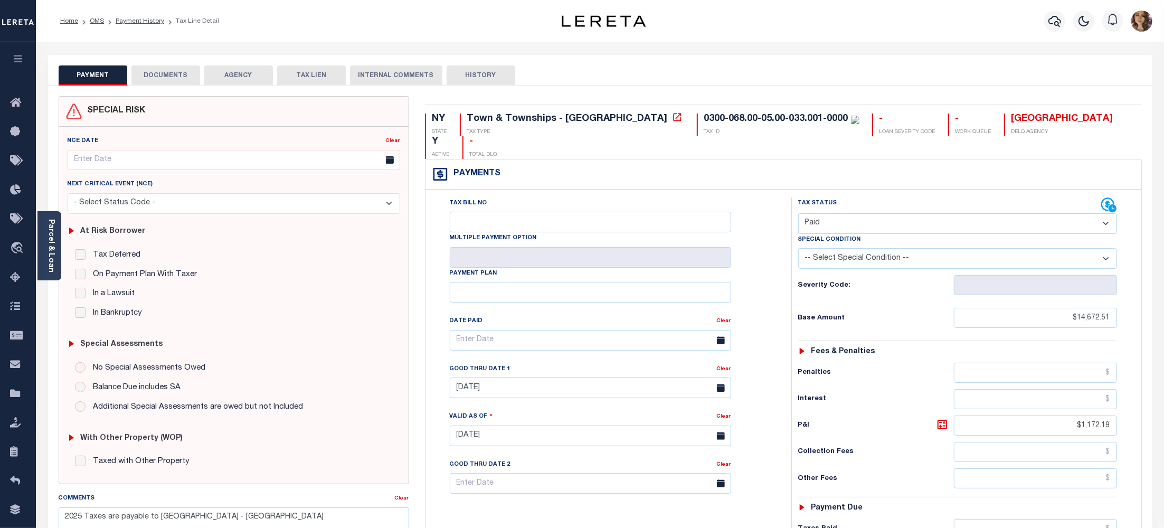
click at [176, 74] on button "DOCUMENTS" at bounding box center [165, 75] width 69 height 20
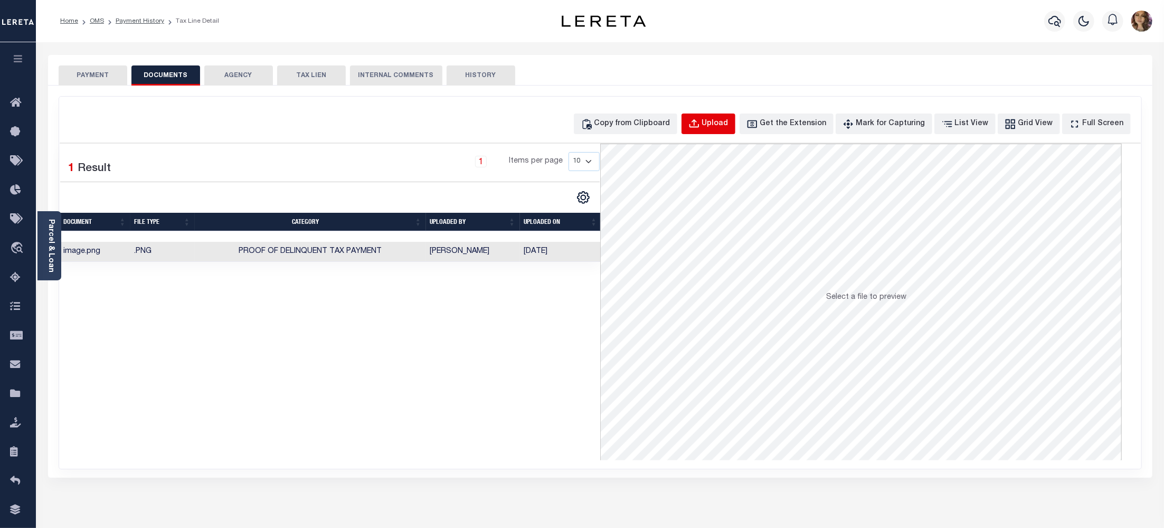
click at [729, 117] on button "Upload" at bounding box center [708, 123] width 54 height 21
select select "POP"
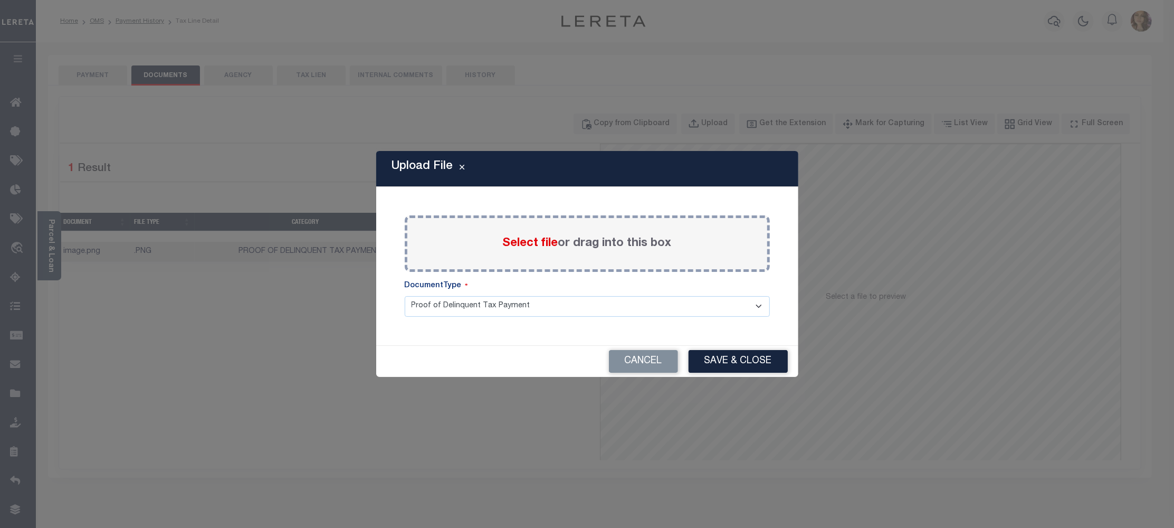
click at [531, 238] on span "Select file" at bounding box center [530, 244] width 55 height 12
click at [0, 0] on input "Select file or drag into this box" at bounding box center [0, 0] width 0 height 0
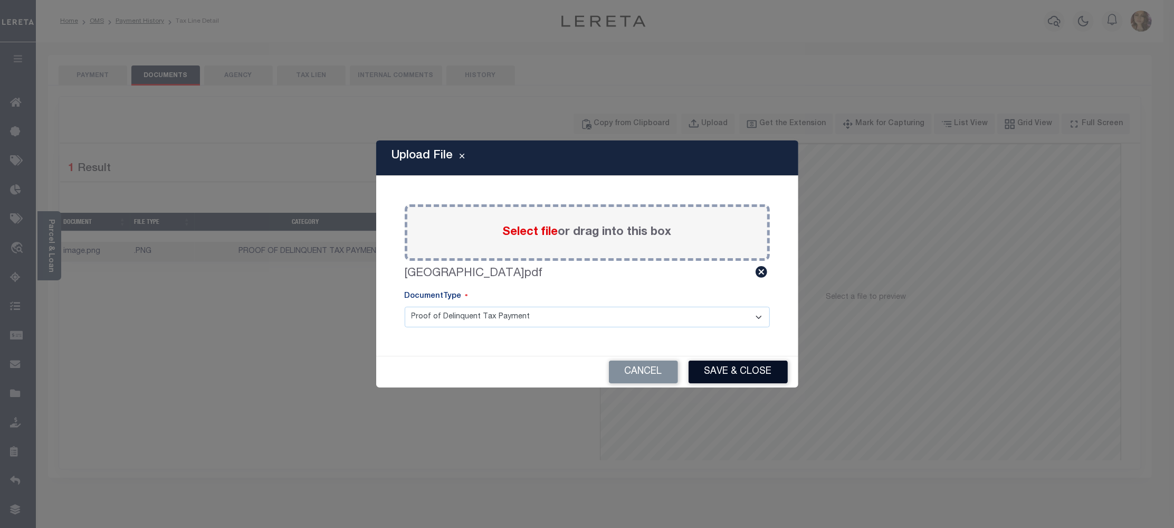
click at [735, 368] on button "Save & Close" at bounding box center [738, 371] width 99 height 23
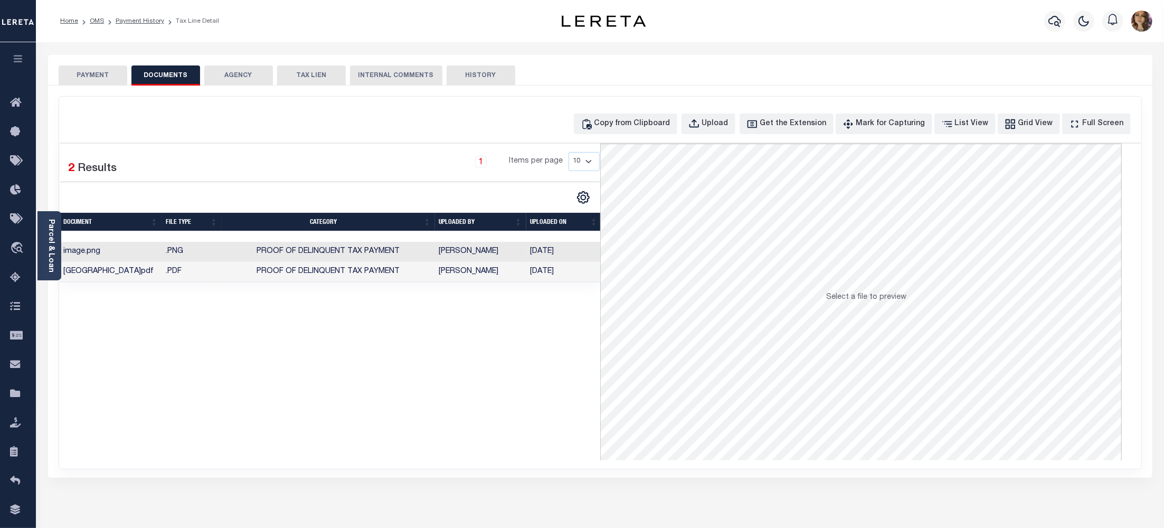
click at [490, 276] on td "[PERSON_NAME]" at bounding box center [480, 272] width 91 height 21
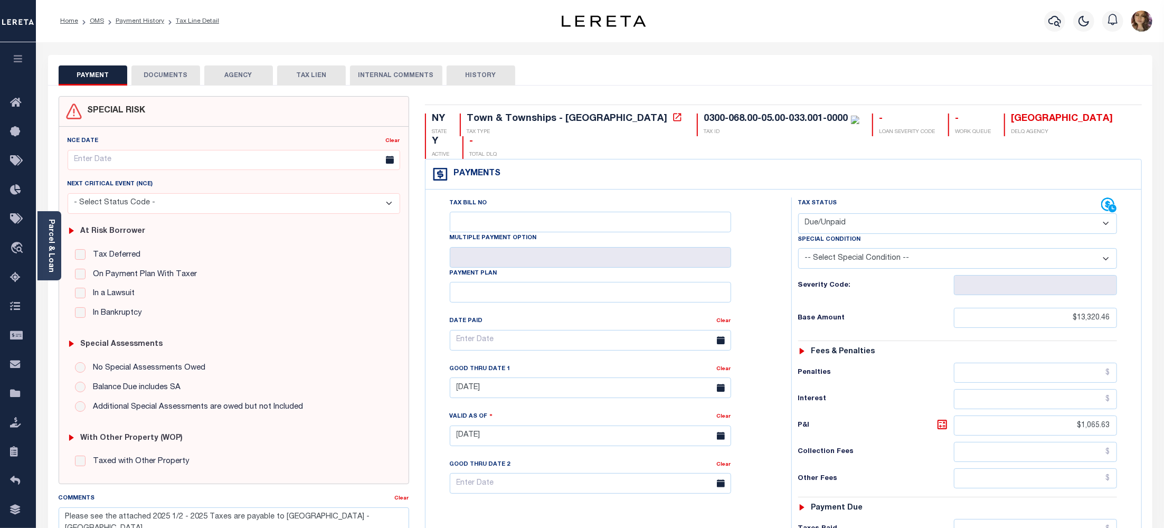
click at [898, 213] on select "- Select Status Code - Open Due/Unpaid Paid Incomplete No Tax Due Internal Refu…" at bounding box center [957, 223] width 319 height 21
select select "PYD"
click at [798, 213] on select "- Select Status Code - Open Due/Unpaid Paid Incomplete No Tax Due Internal Refu…" at bounding box center [957, 223] width 319 height 21
type input "[DATE]"
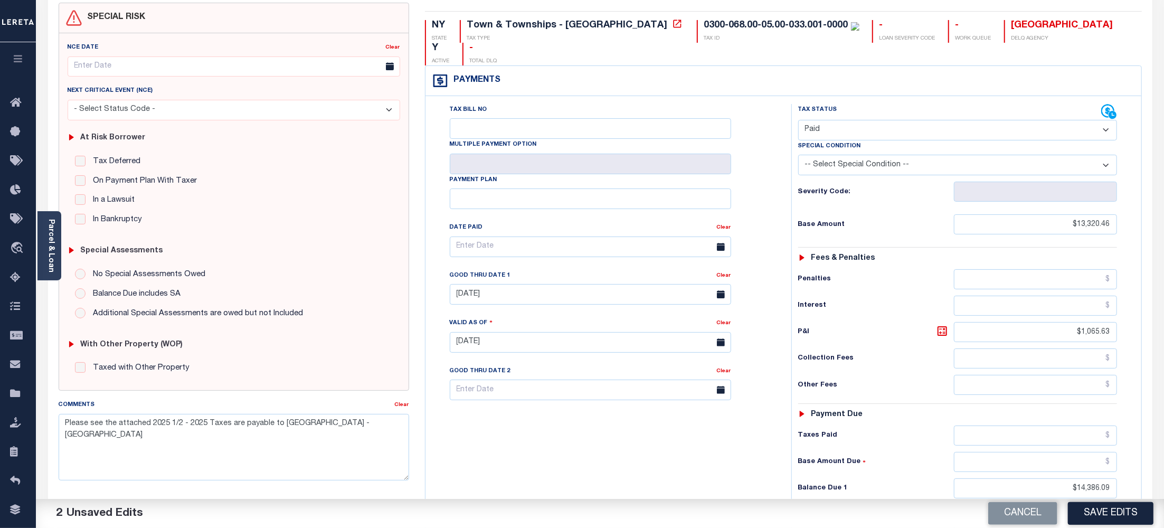
scroll to position [211, 0]
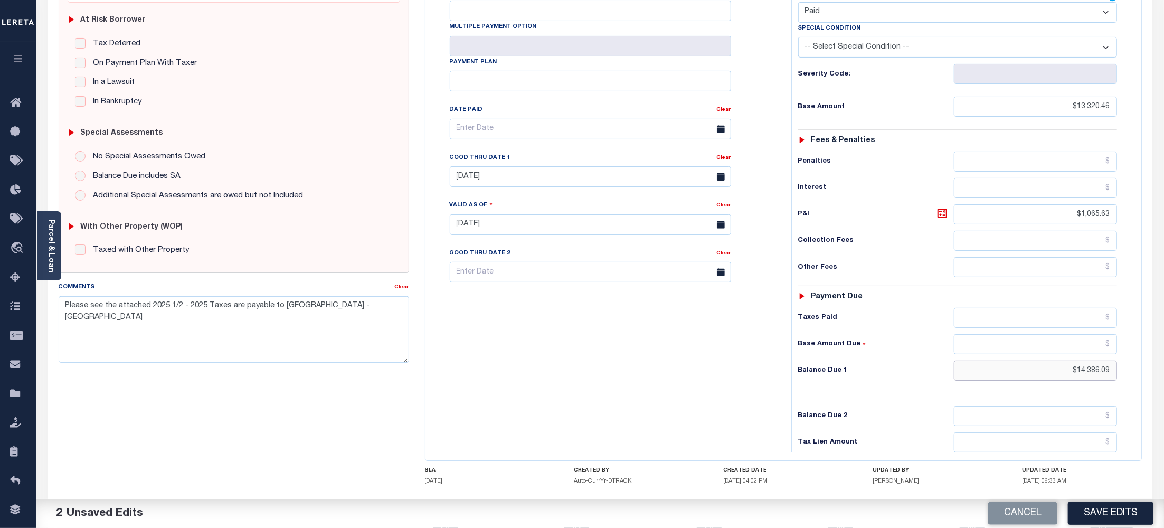
drag, startPoint x: 1113, startPoint y: 349, endPoint x: 1060, endPoint y: 355, distance: 53.0
click at [1060, 360] on input "$14,386.09" at bounding box center [1035, 370] width 163 height 20
type input "$0.00"
click at [1096, 513] on button "Save Edits" at bounding box center [1111, 513] width 86 height 23
checkbox input "false"
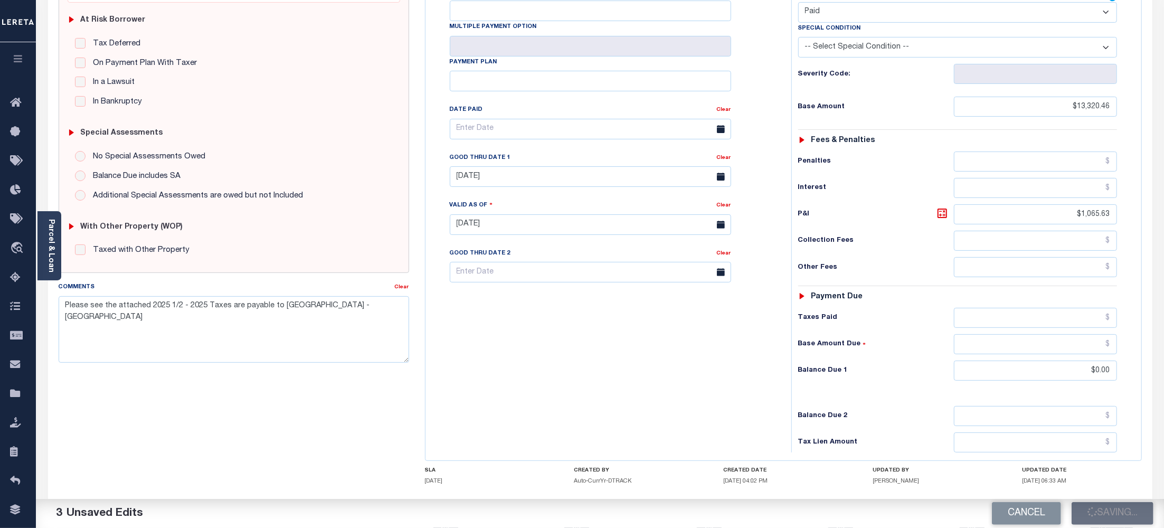
checkbox input "false"
type input "$13,320.46"
type input "$1,065.63"
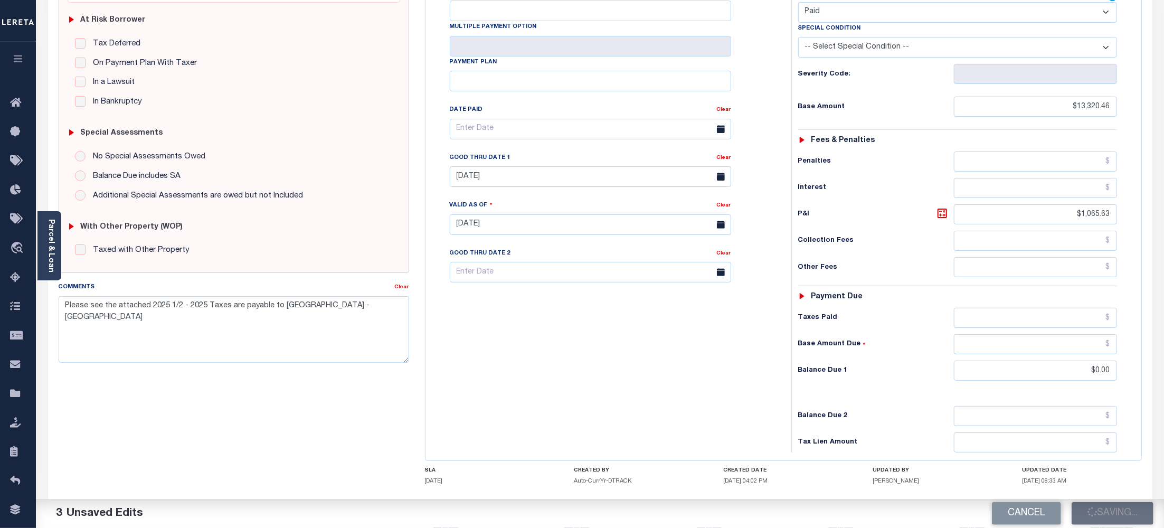
type input "$0"
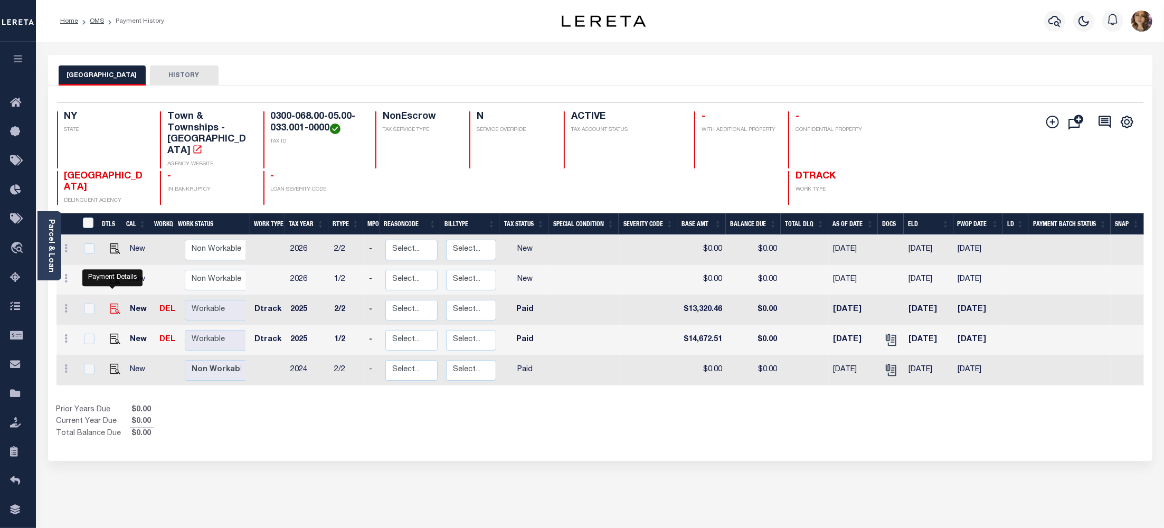
click at [113, 303] on img "" at bounding box center [115, 308] width 11 height 11
checkbox input "true"
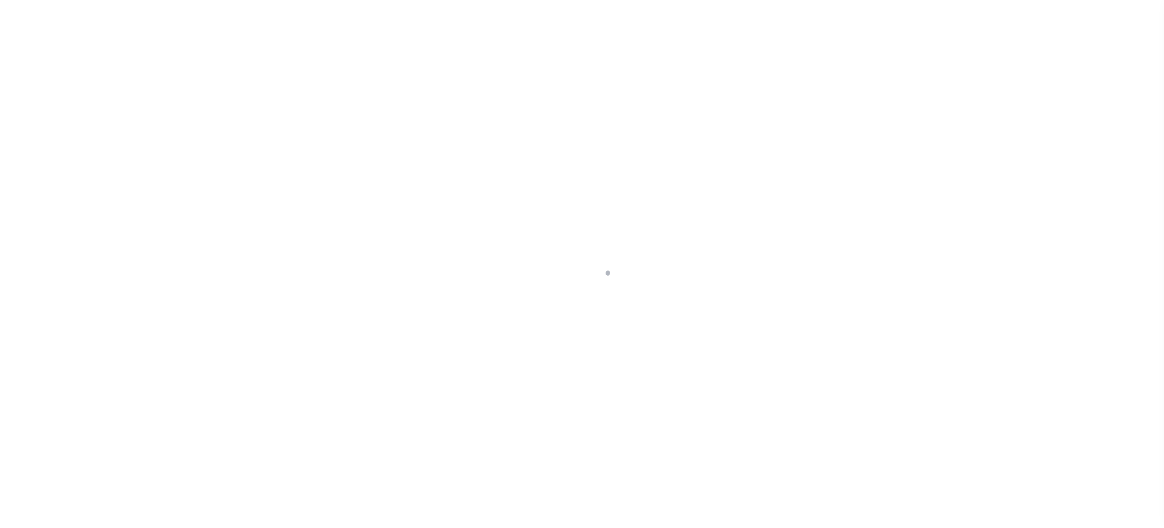
select select "PYD"
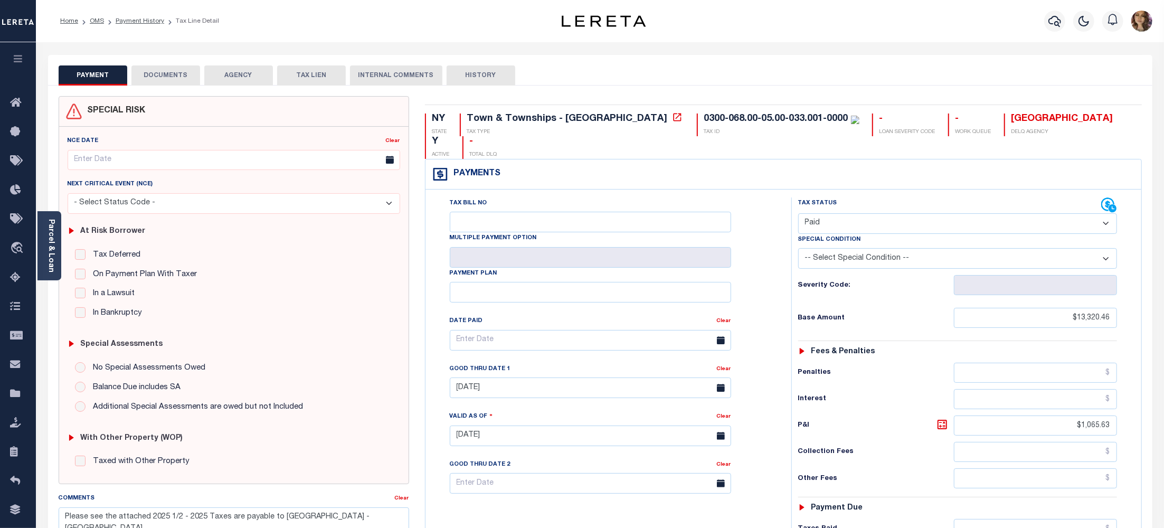
click at [163, 72] on button "DOCUMENTS" at bounding box center [165, 75] width 69 height 20
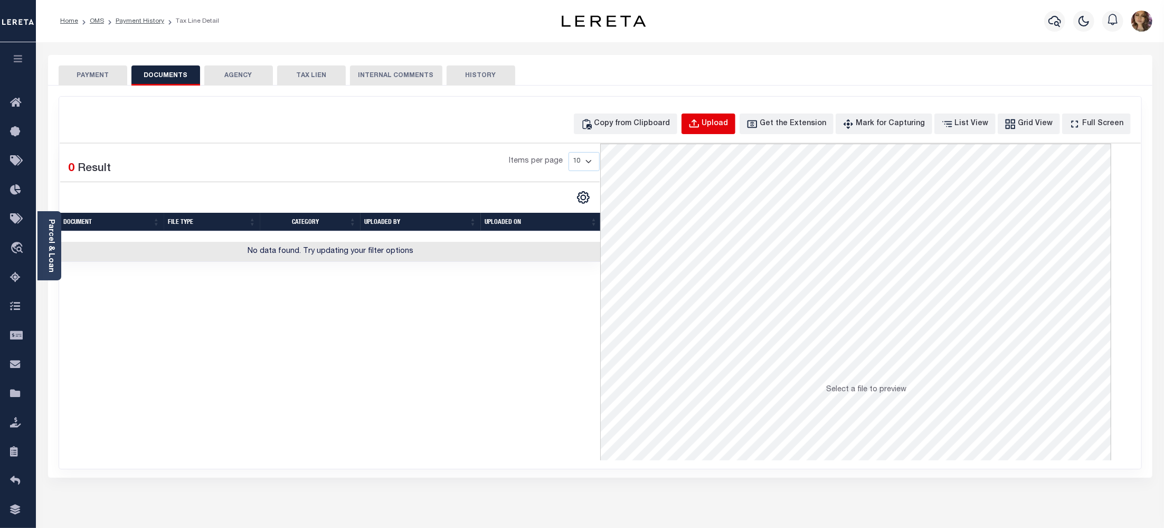
click at [728, 125] on div "Upload" at bounding box center [715, 124] width 26 height 12
select select "POP"
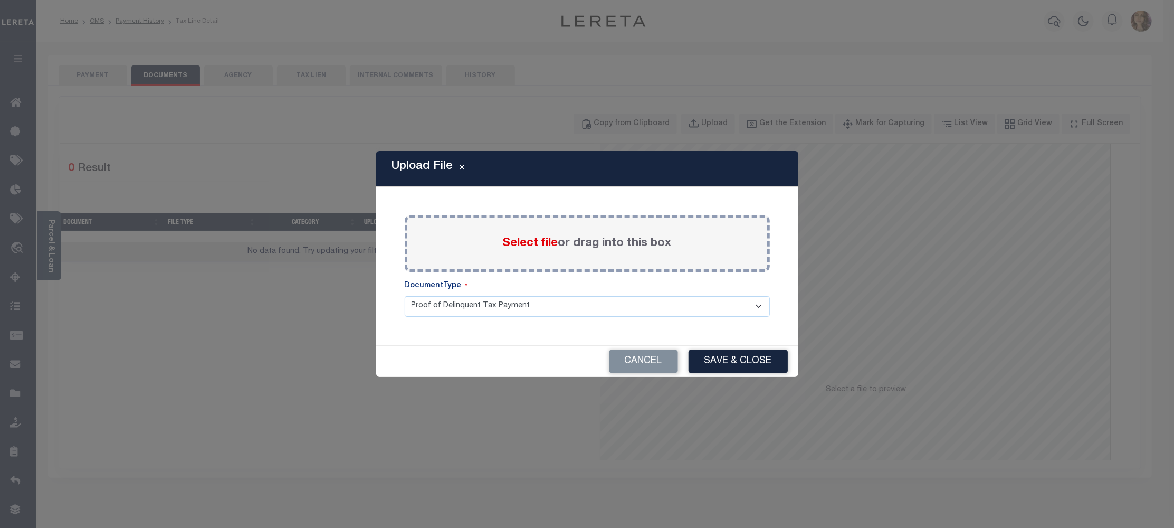
click at [543, 245] on span "Select file" at bounding box center [530, 244] width 55 height 12
click at [0, 0] on input "Select file or drag into this box" at bounding box center [0, 0] width 0 height 0
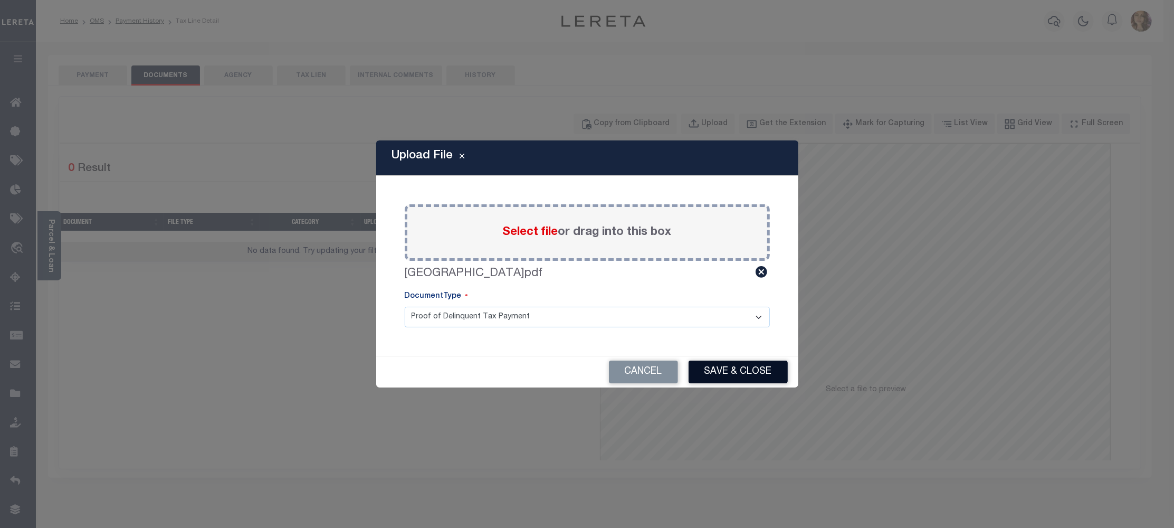
click at [727, 373] on button "Save & Close" at bounding box center [738, 371] width 99 height 23
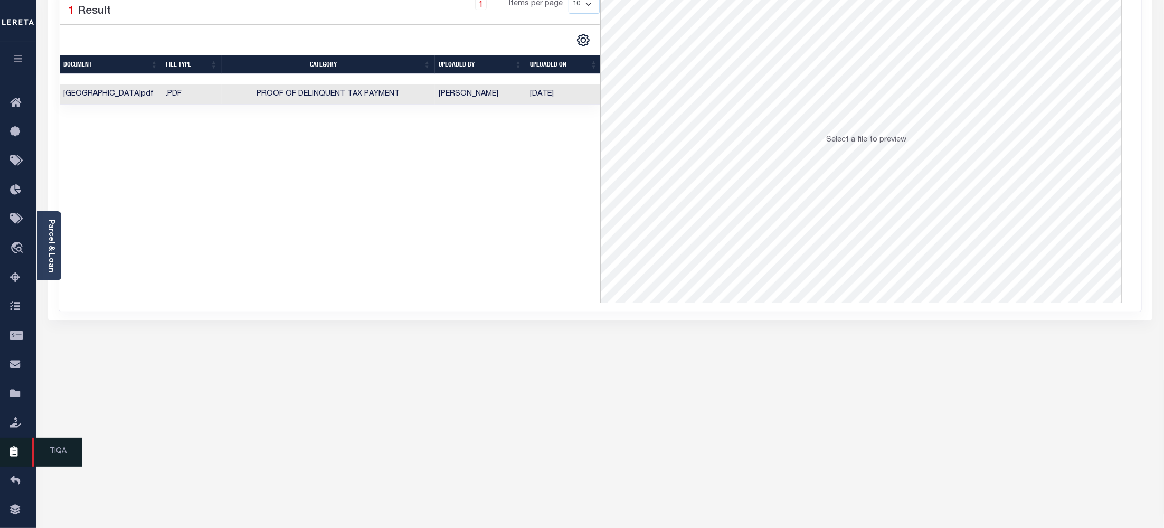
scroll to position [188, 0]
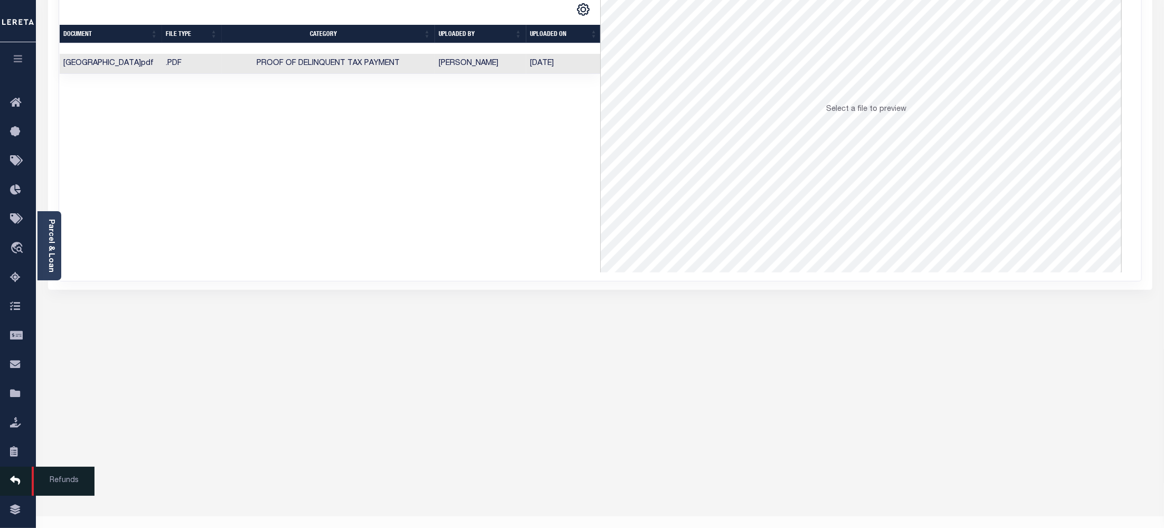
click at [13, 482] on icon at bounding box center [18, 480] width 17 height 13
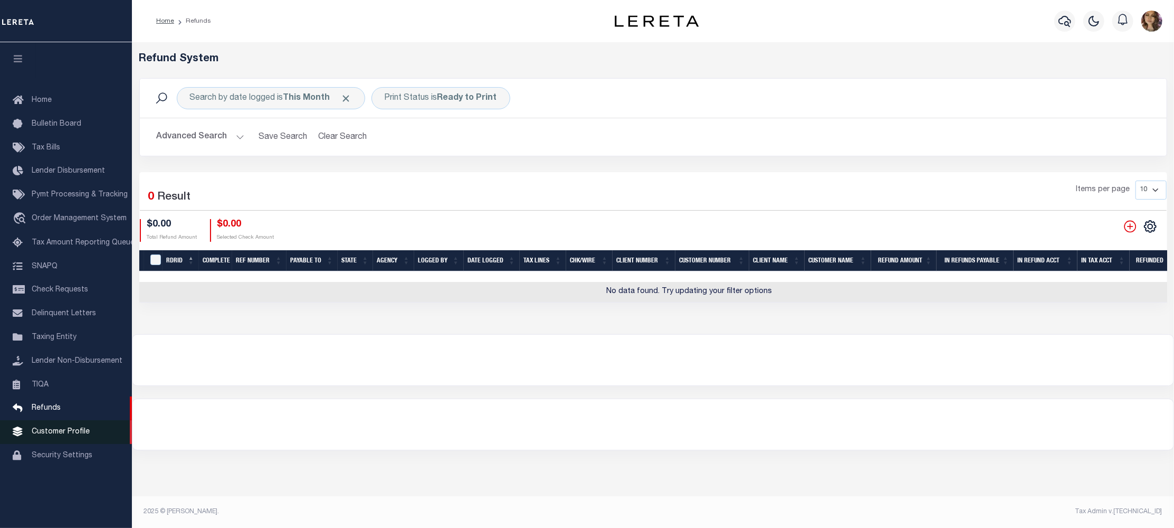
click at [57, 435] on span "Customer Profile" at bounding box center [61, 431] width 58 height 7
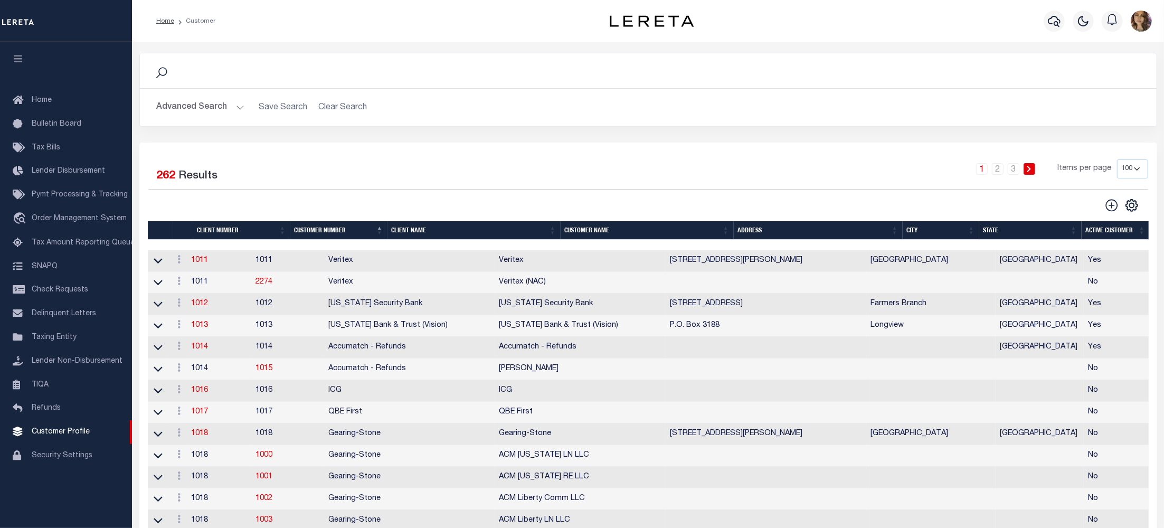
click at [443, 226] on th "Client Name" at bounding box center [473, 230] width 173 height 18
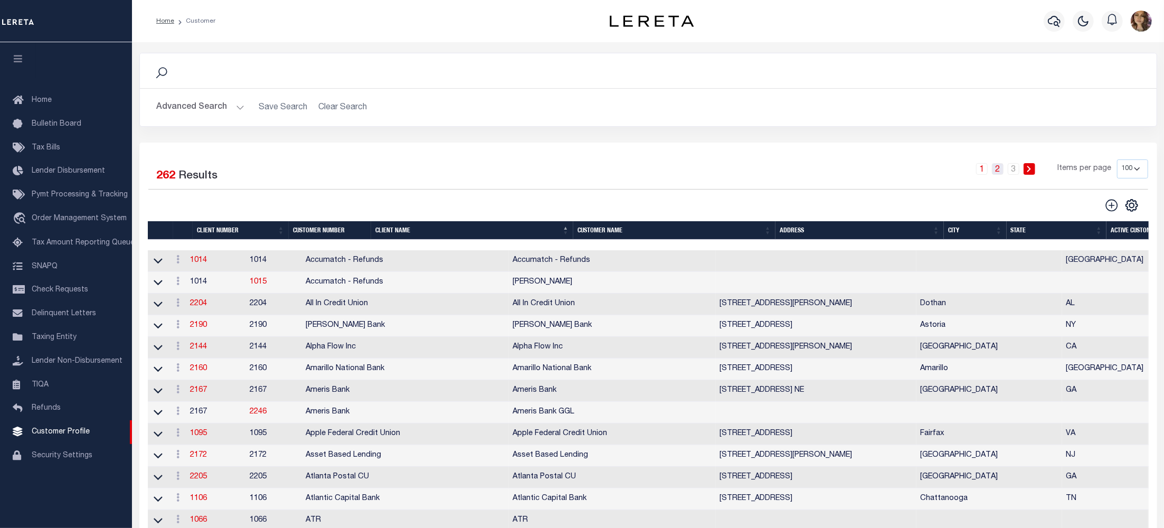
click at [1000, 170] on link "2" at bounding box center [998, 169] width 12 height 12
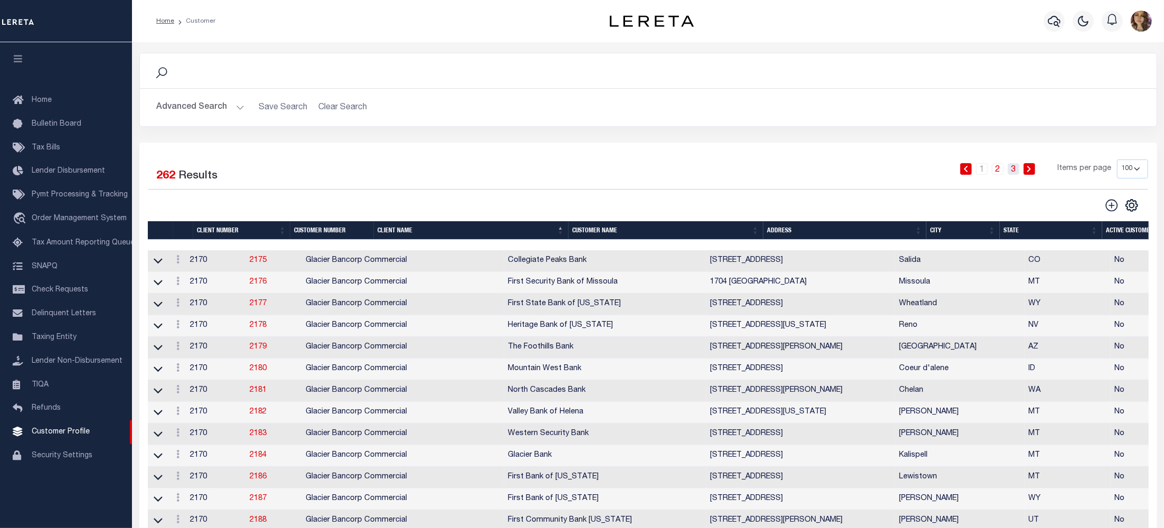
click at [1014, 170] on link "3" at bounding box center [1014, 169] width 12 height 12
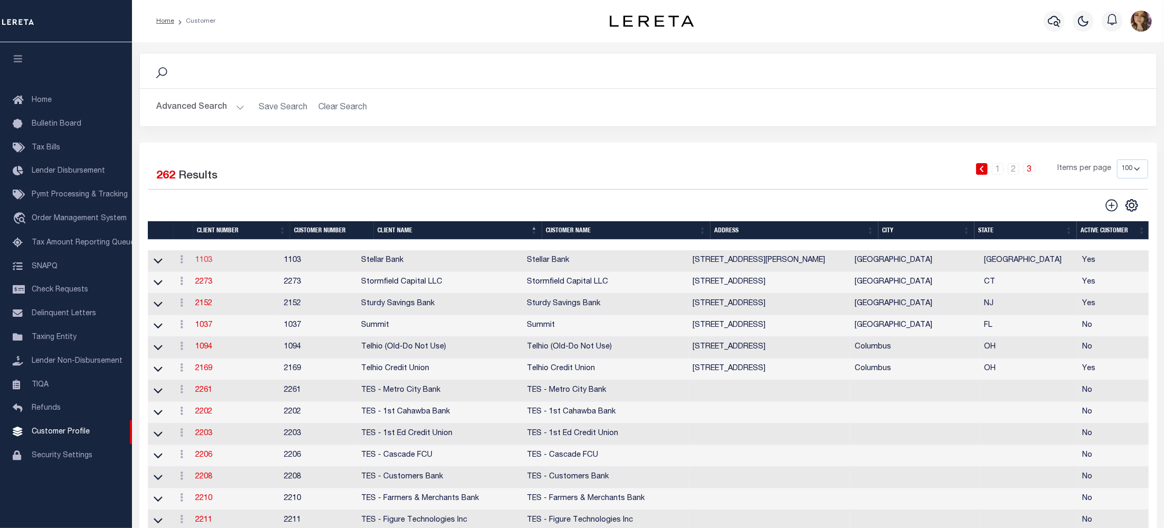
click at [211, 263] on link "1103" at bounding box center [203, 260] width 17 height 7
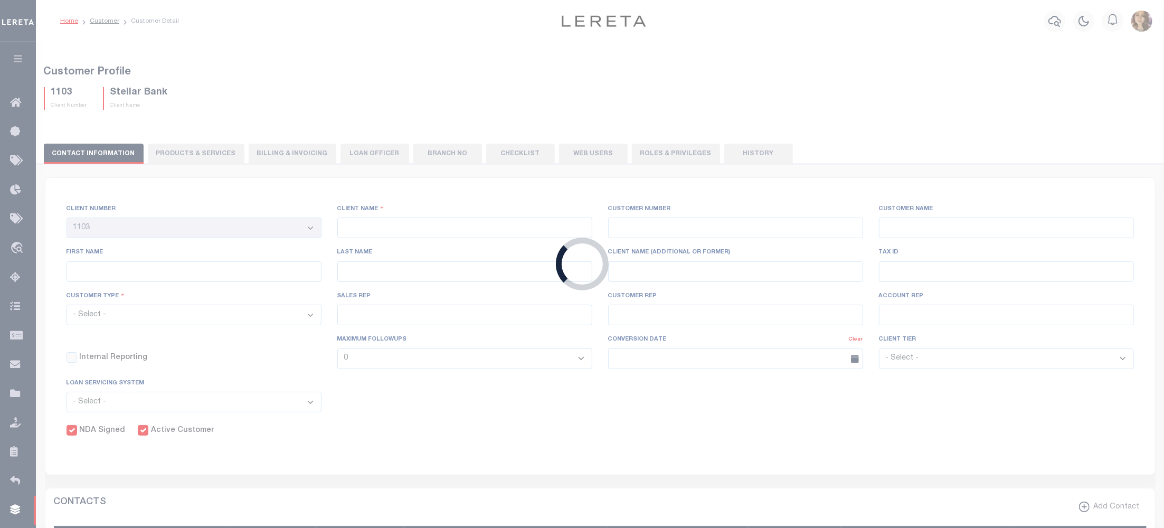
select select
type input "Stellar Bank"
type input "1103"
type input "Stellar Bank"
type input "Terecca"
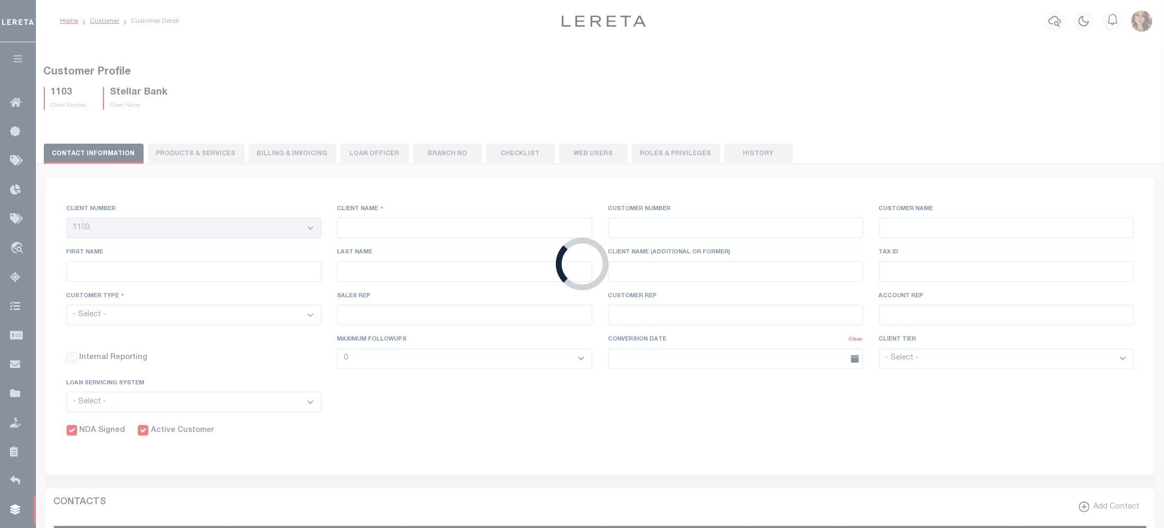
type input "Jenkins"
select select "Mixed Portfolio"
type input "Barbara Kendrick"
type input "Debbie Vecellio"
select select "JHS"
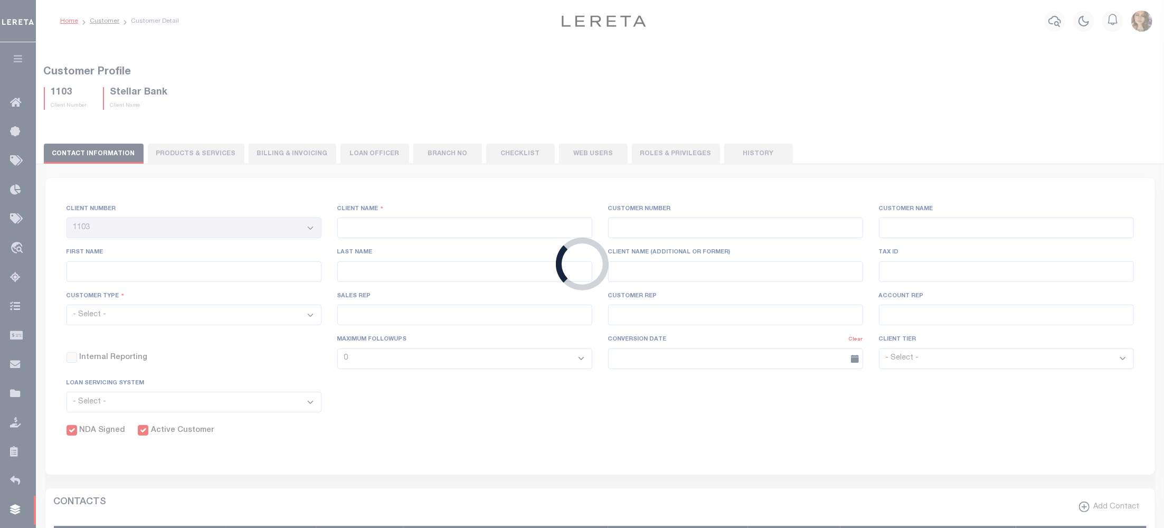
checkbox input "true"
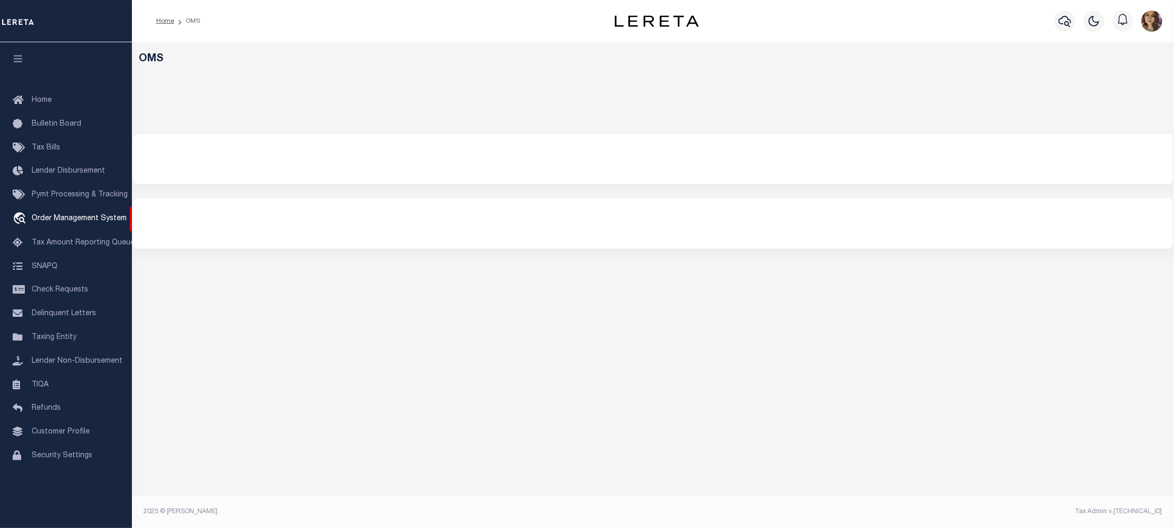
select select "200"
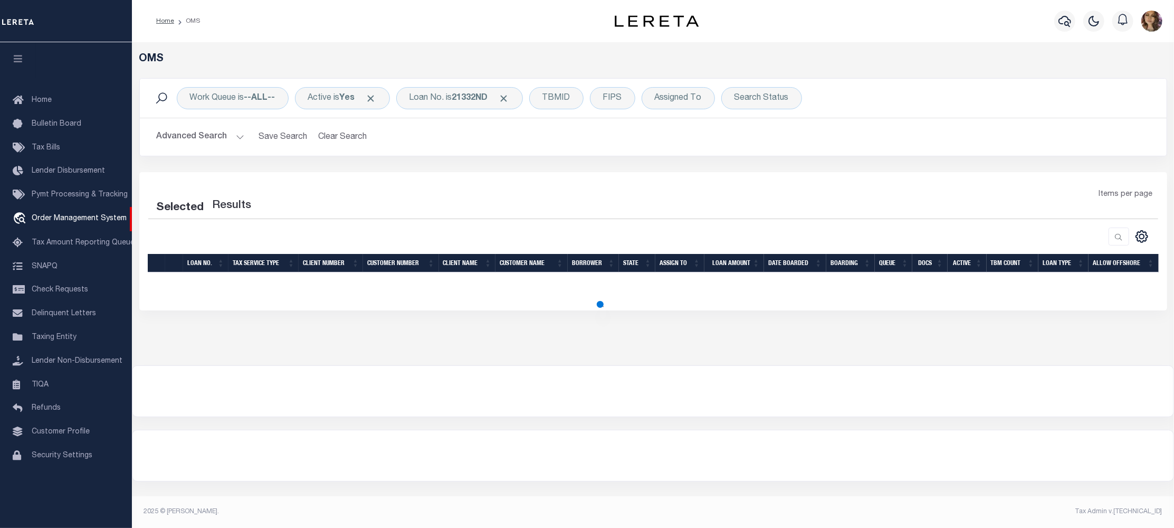
select select "200"
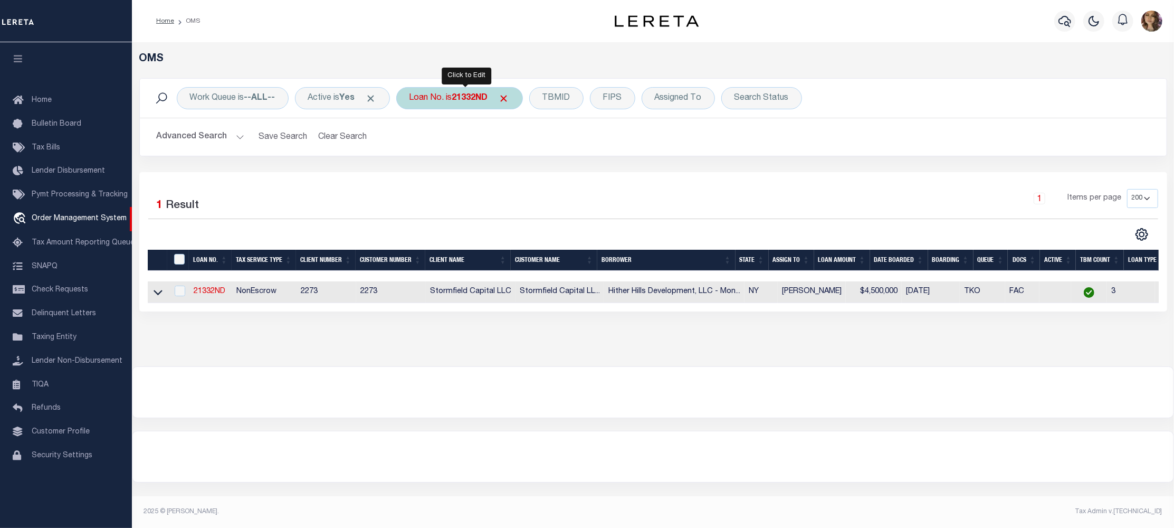
click at [463, 97] on b "21332ND" at bounding box center [470, 98] width 36 height 8
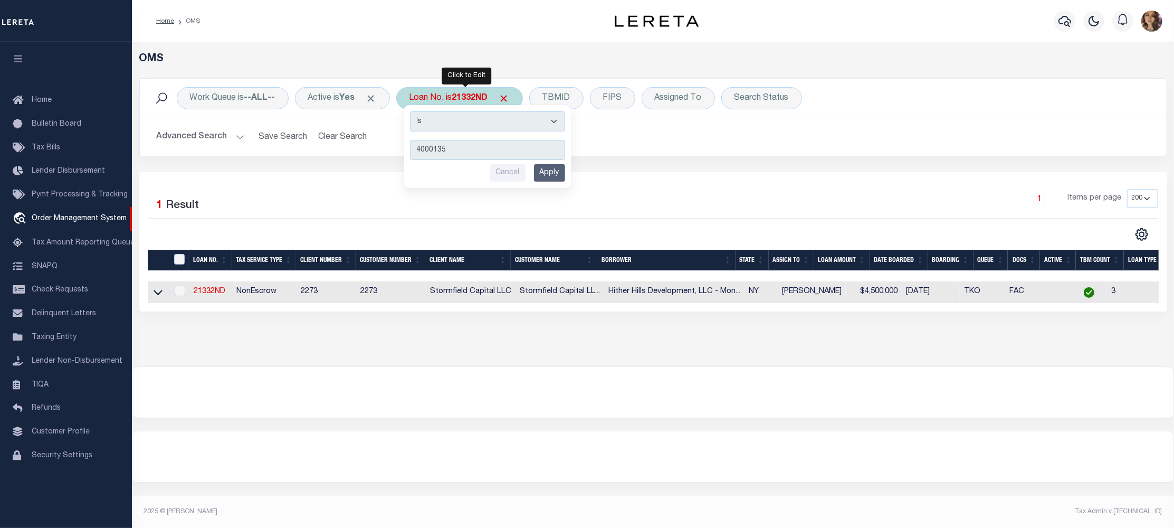
type input "40001358"
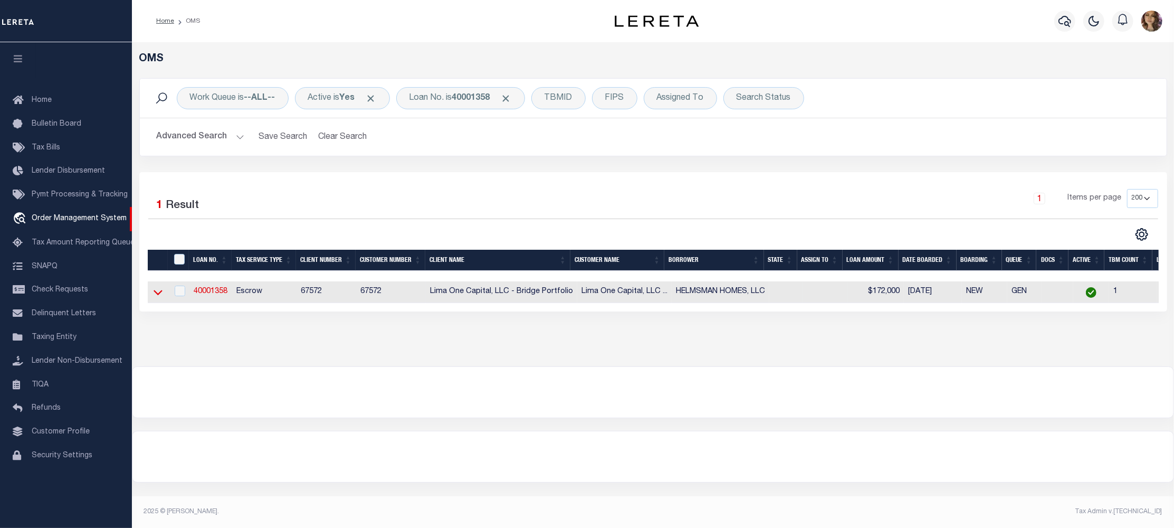
click at [157, 295] on icon at bounding box center [158, 292] width 9 height 11
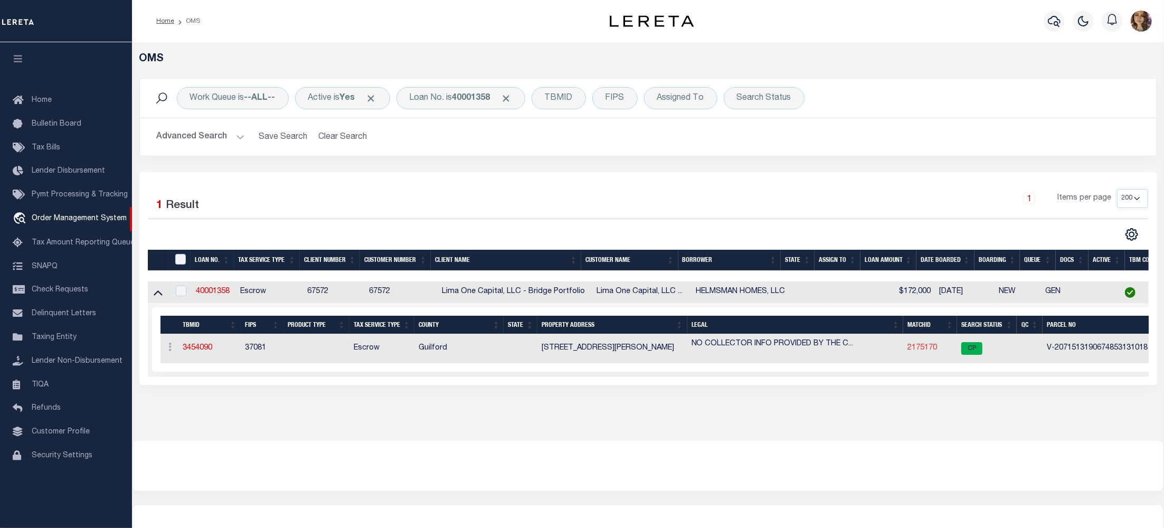
click at [932, 349] on link "2175170" at bounding box center [922, 347] width 30 height 7
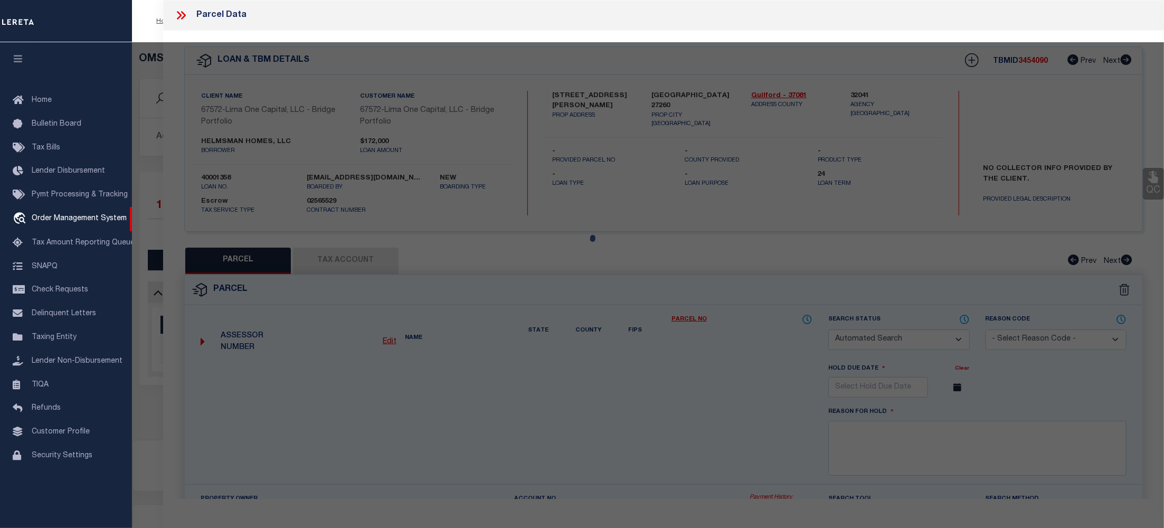
checkbox input "false"
select select "CP"
type input "[STREET_ADDRESS][PERSON_NAME]"
checkbox input "false"
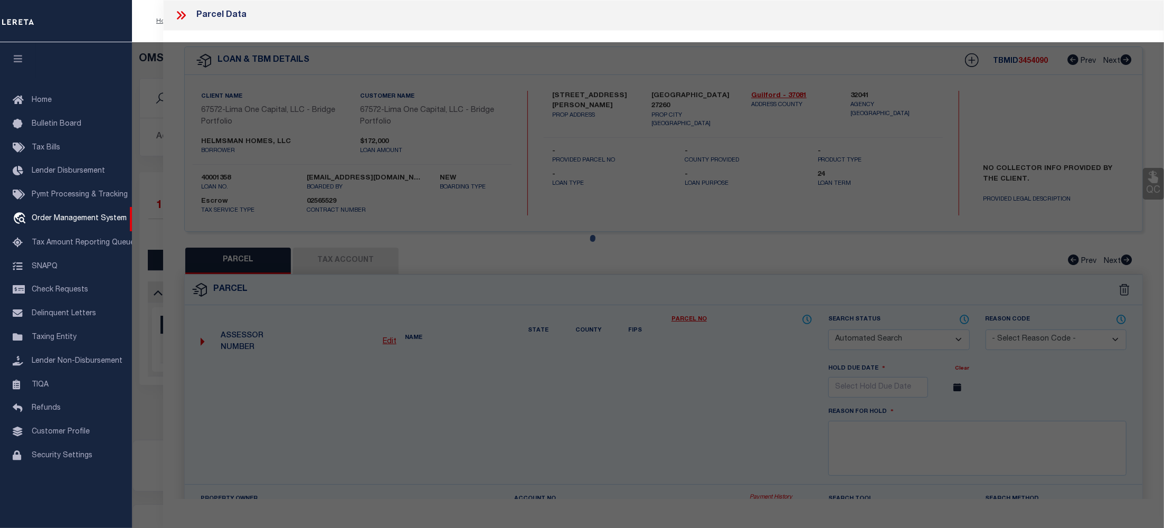
type input "[GEOGRAPHIC_DATA] 27260"
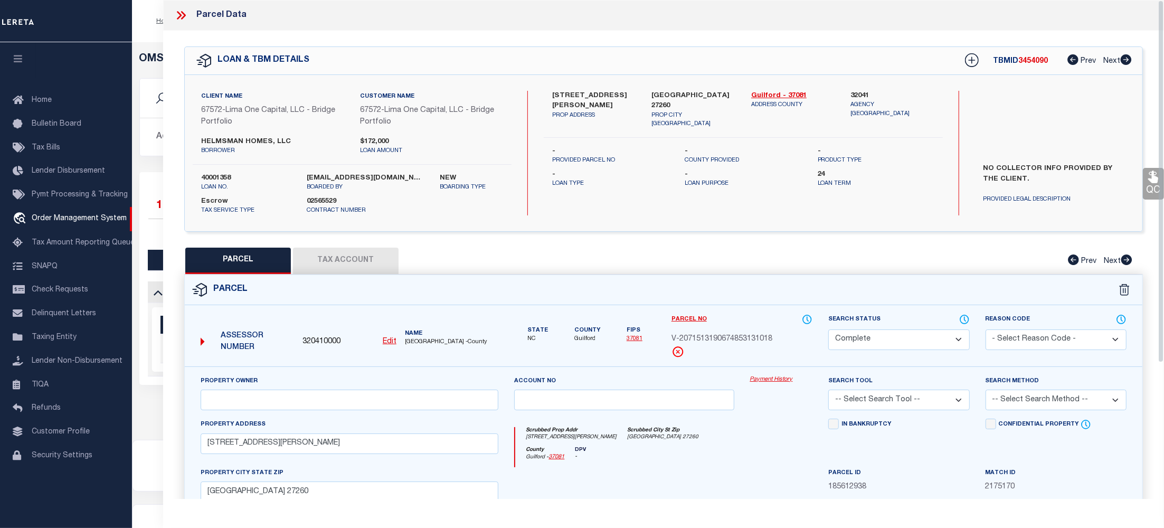
click at [777, 383] on link "Payment History" at bounding box center [781, 379] width 63 height 9
